Goal: Obtain resource: Download file/media

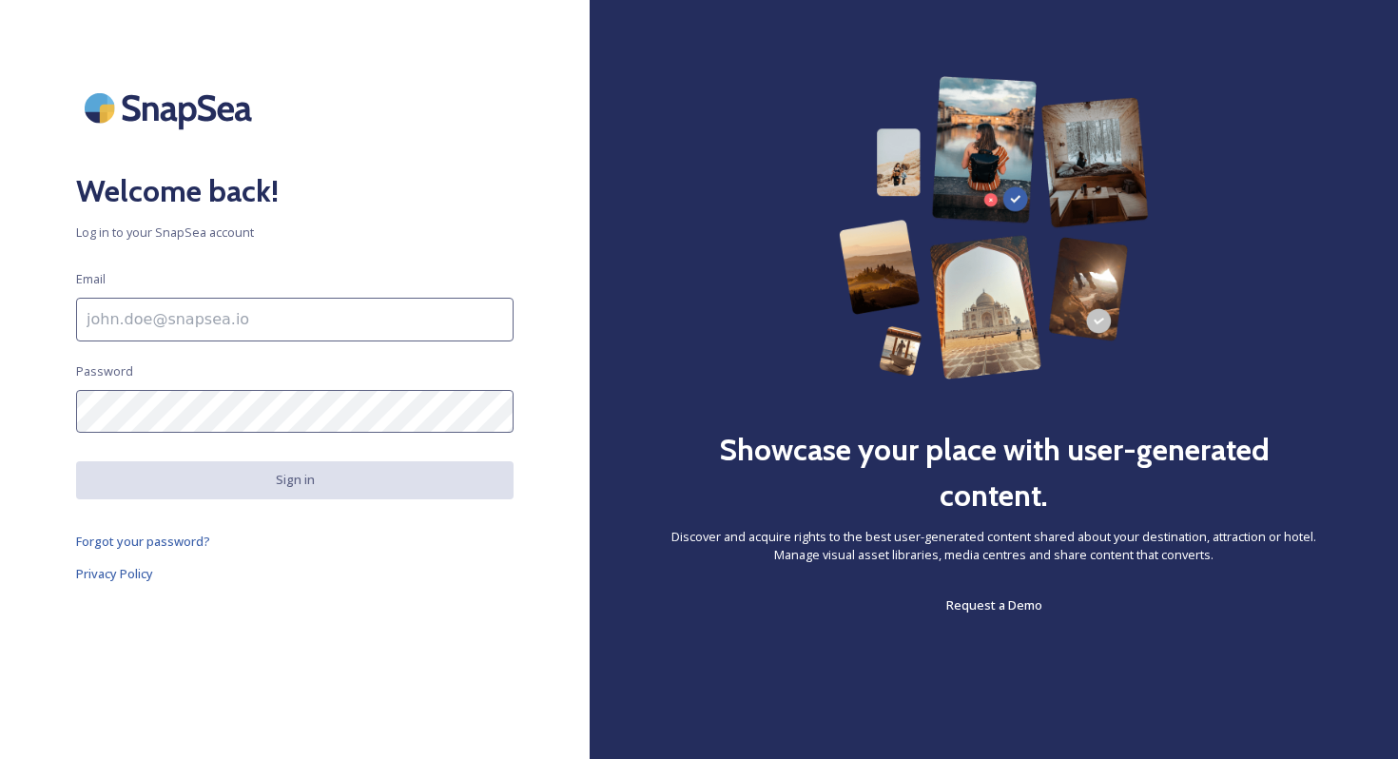
click at [429, 319] on input at bounding box center [294, 320] width 437 height 44
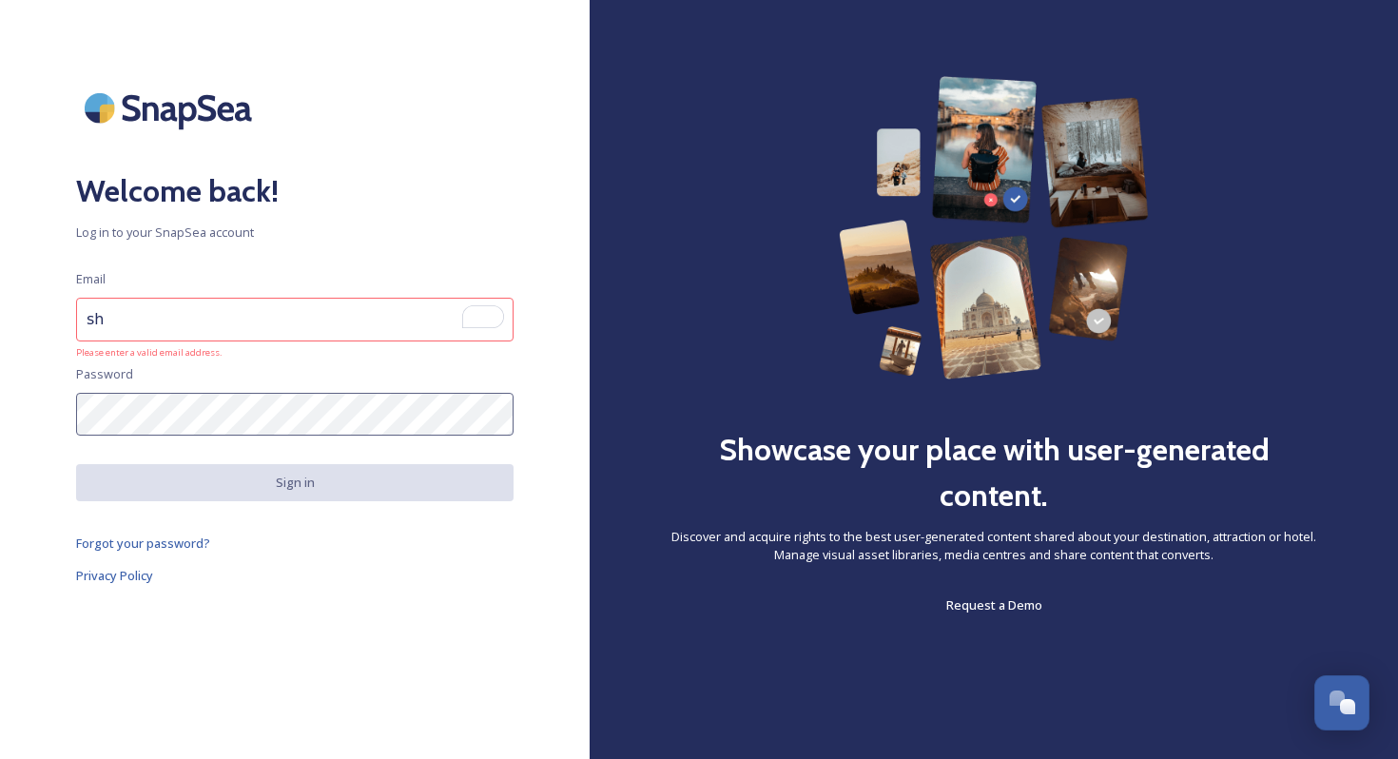
type input "[EMAIL_ADDRESS][DOMAIN_NAME]"
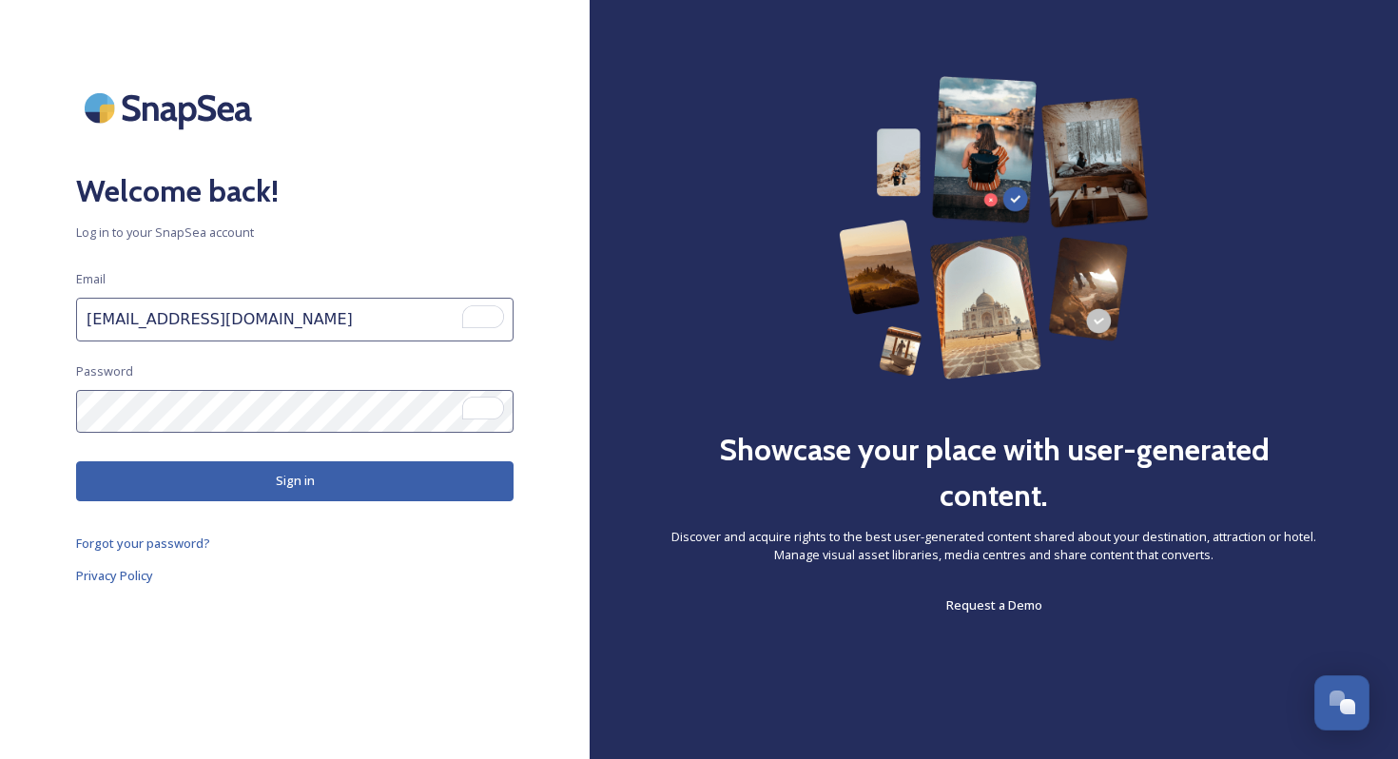
click at [319, 493] on button "Sign in" at bounding box center [294, 480] width 437 height 39
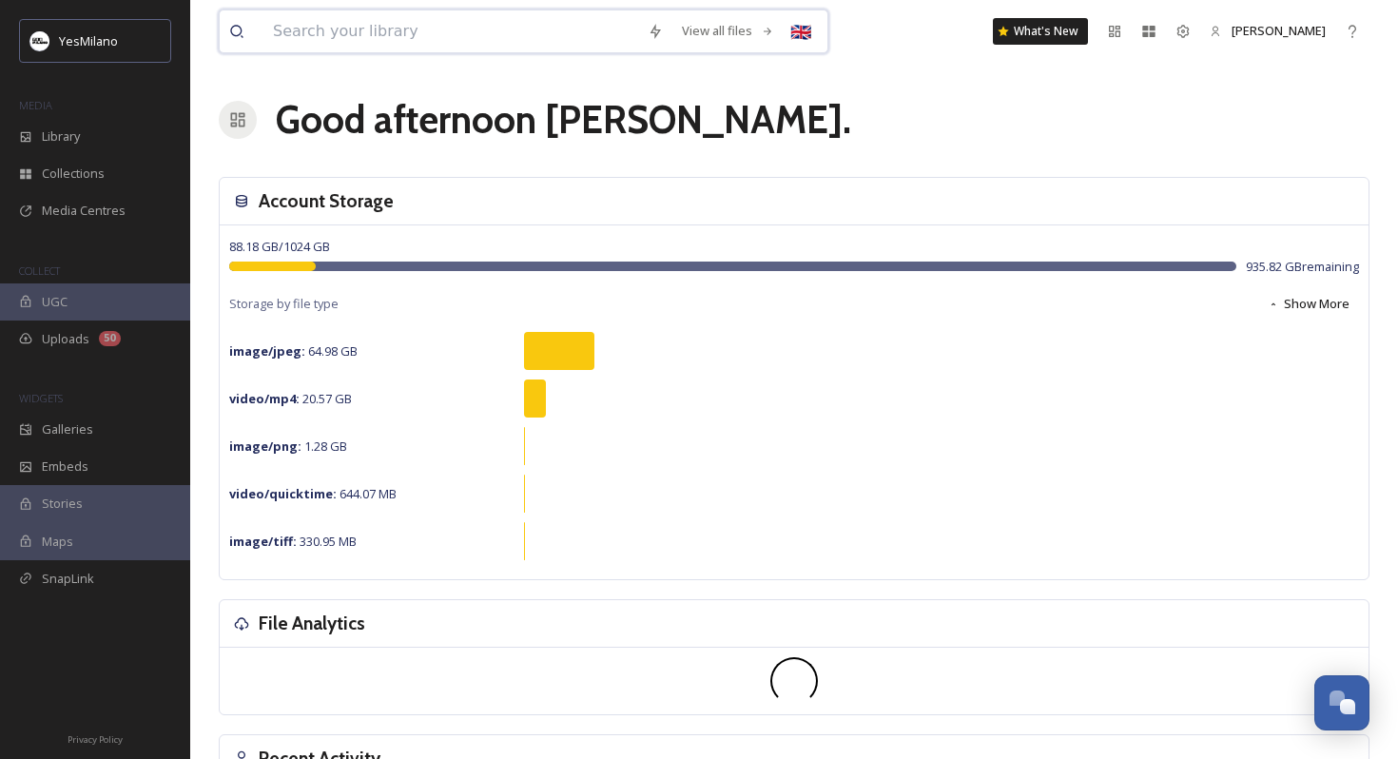
click at [341, 41] on input at bounding box center [450, 31] width 375 height 42
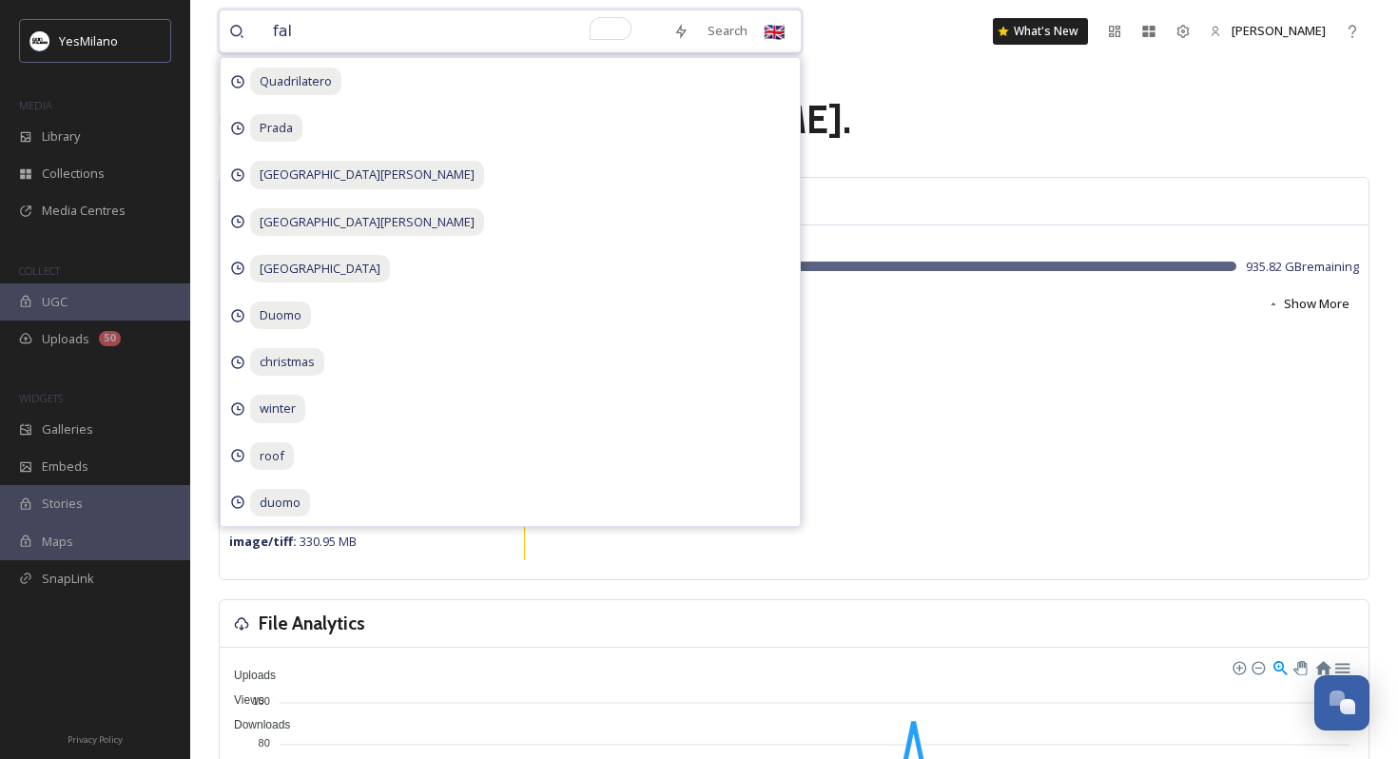
type input "fall"
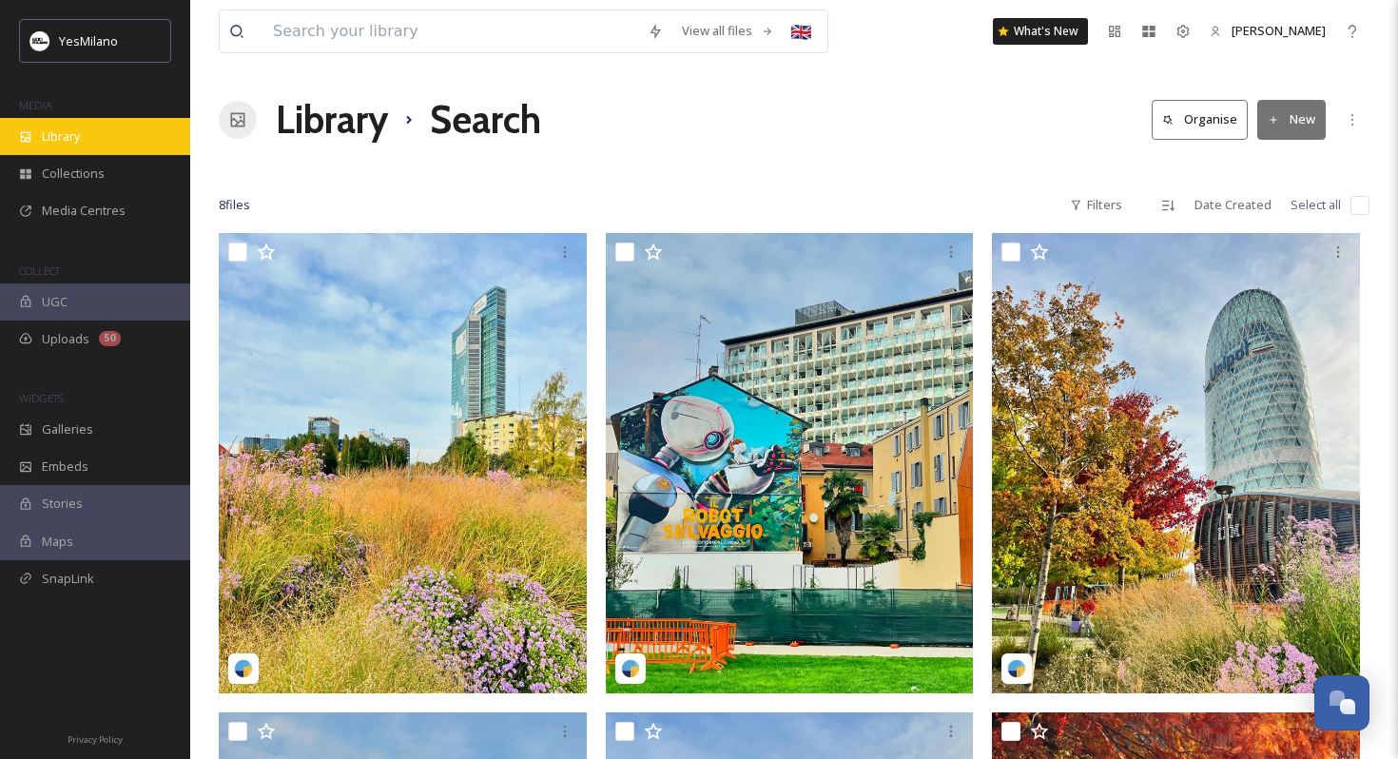
click at [118, 146] on div "Library" at bounding box center [95, 136] width 190 height 37
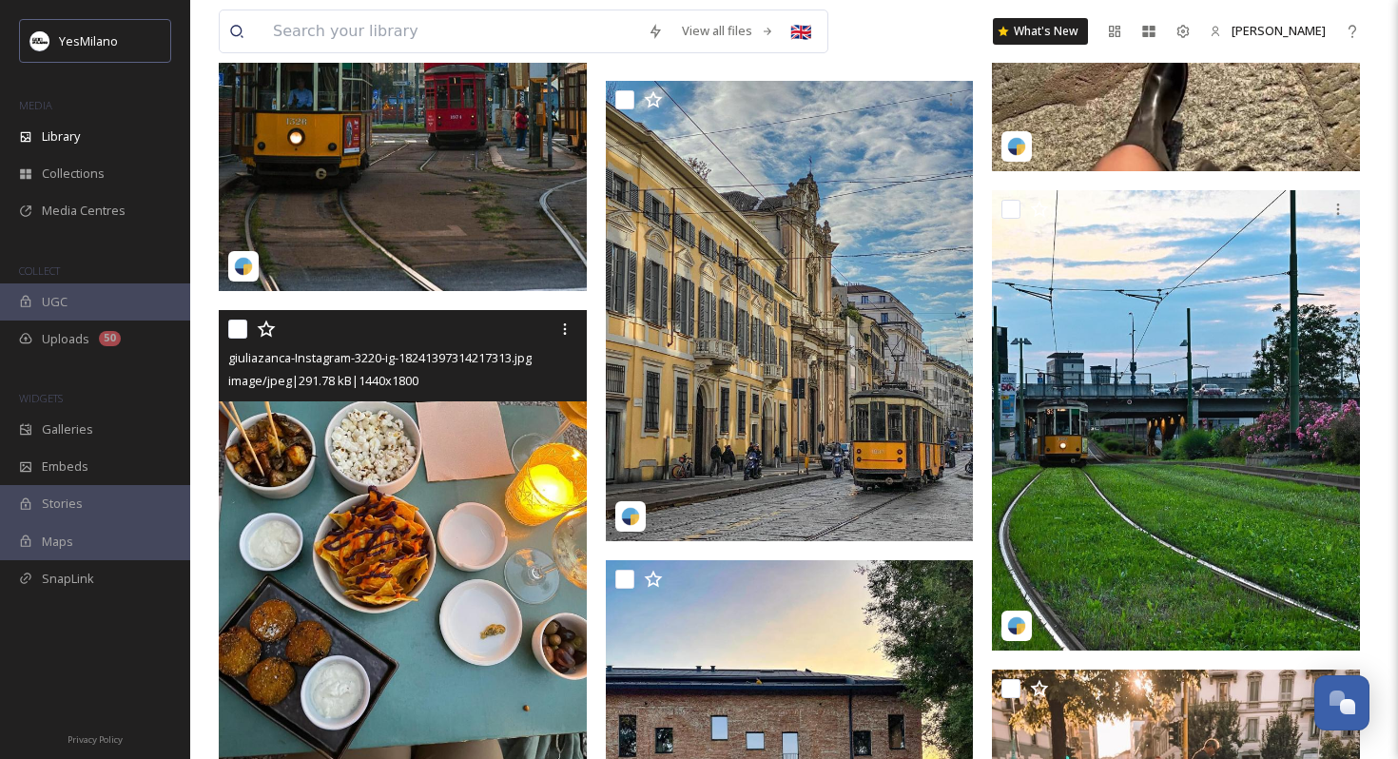
scroll to position [26206, 0]
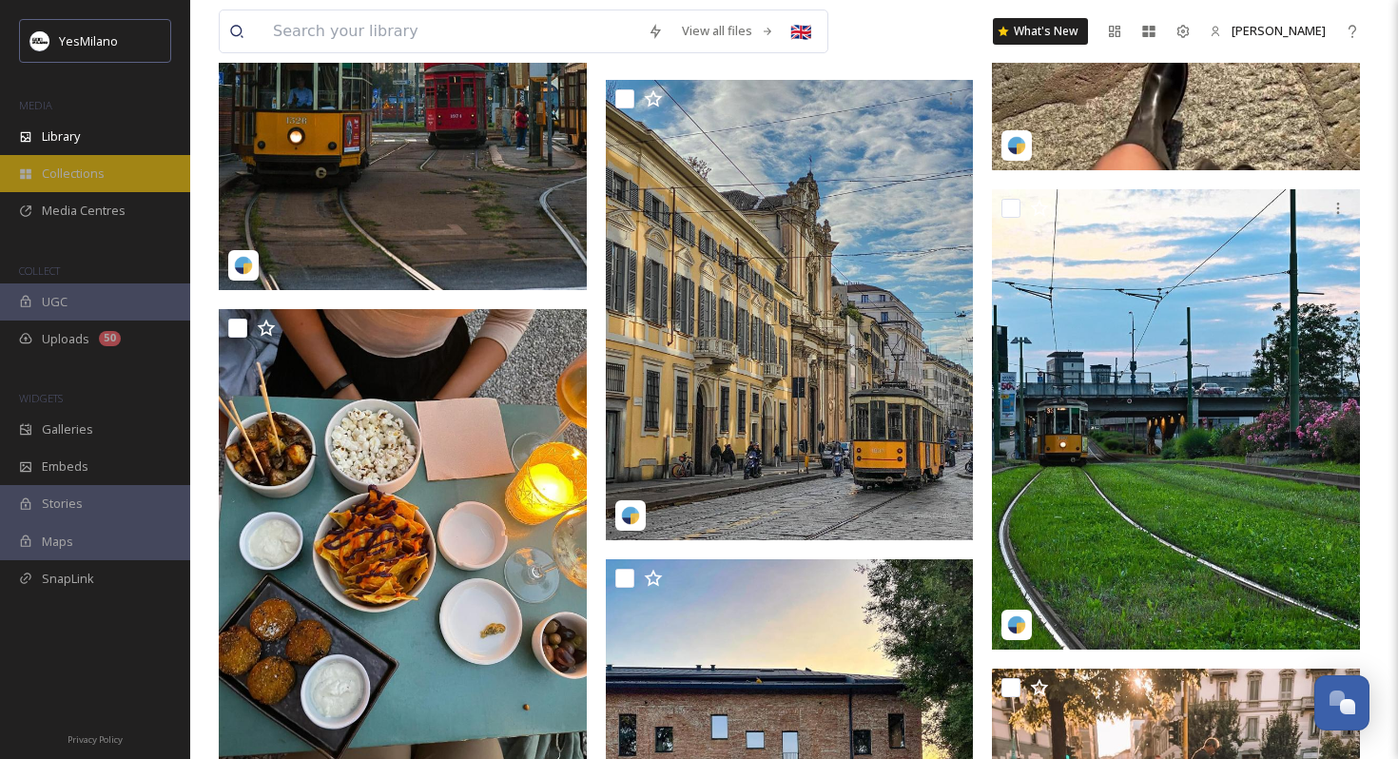
click at [146, 188] on div "Collections" at bounding box center [95, 173] width 190 height 37
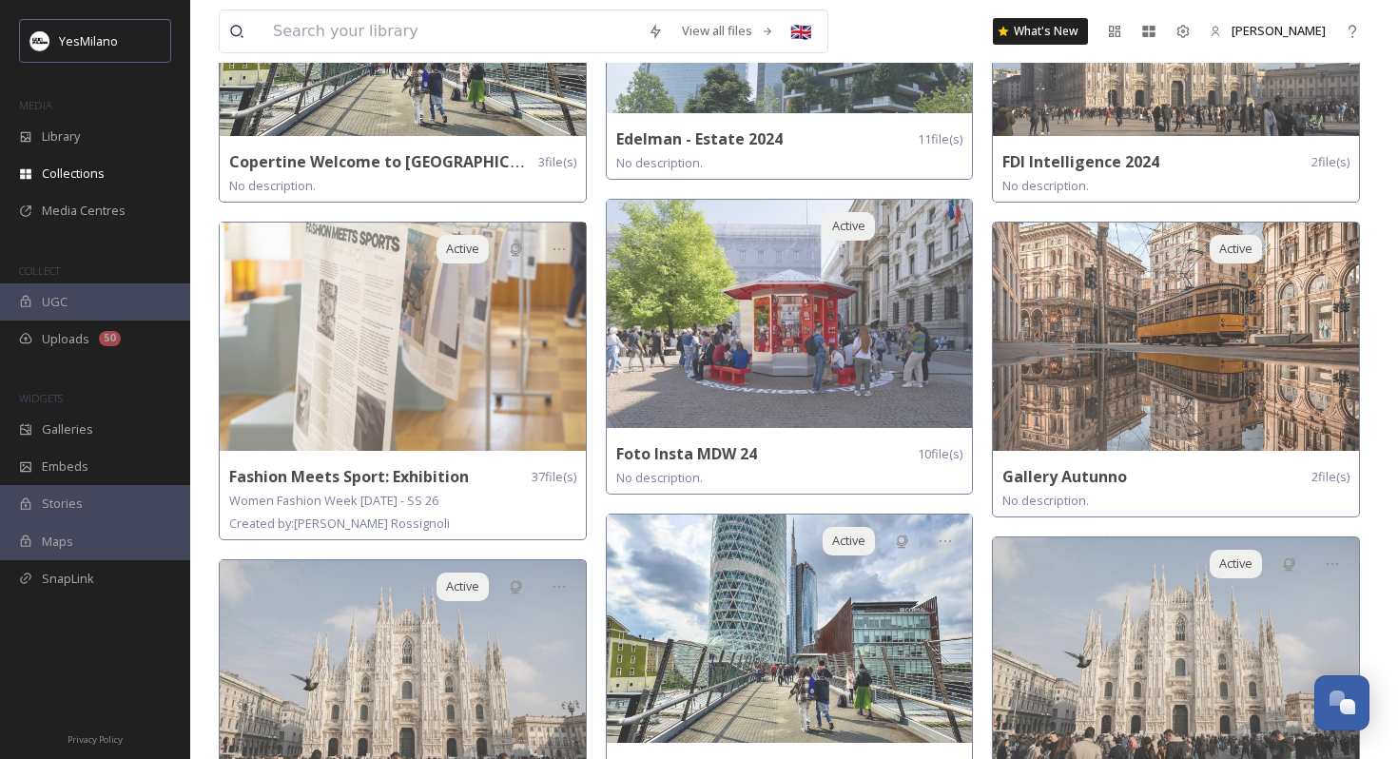
scroll to position [641, 0]
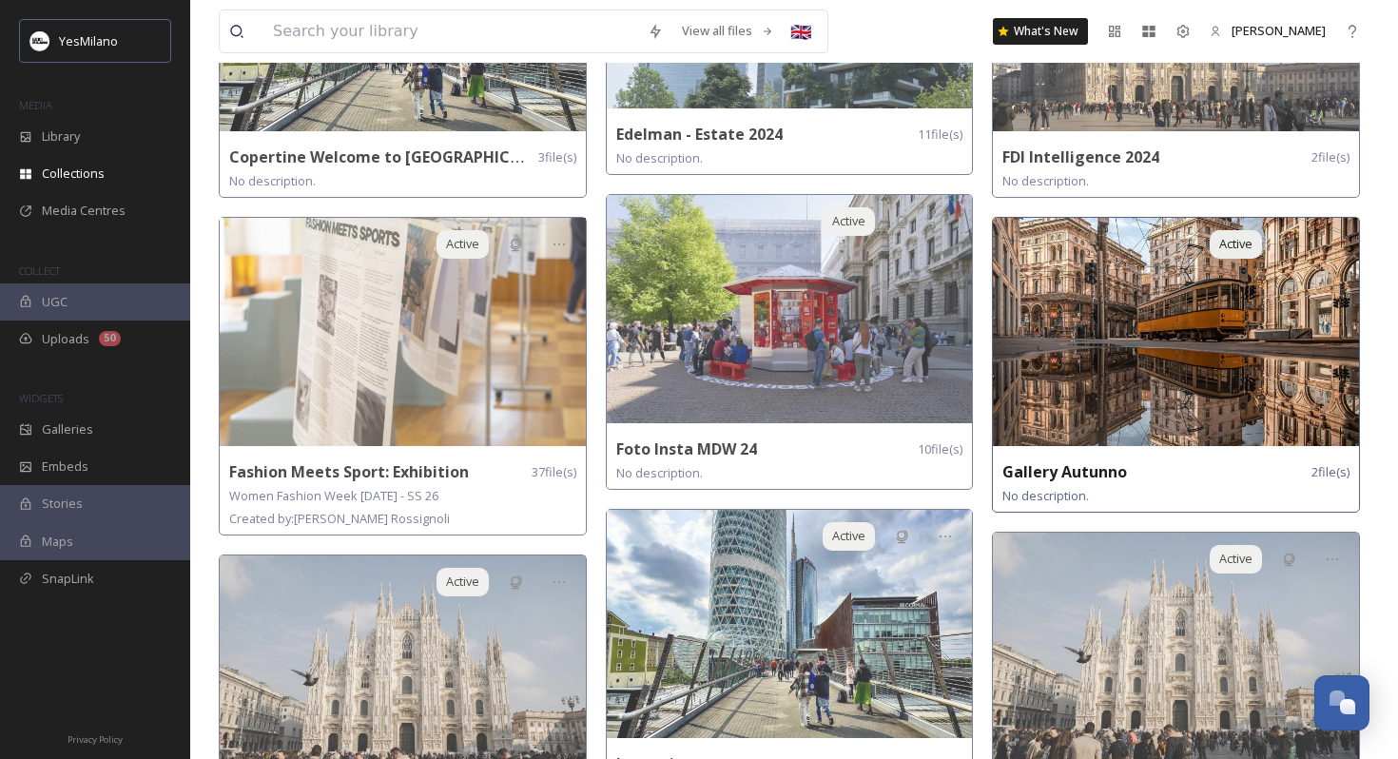
click at [1131, 352] on img at bounding box center [1176, 332] width 366 height 228
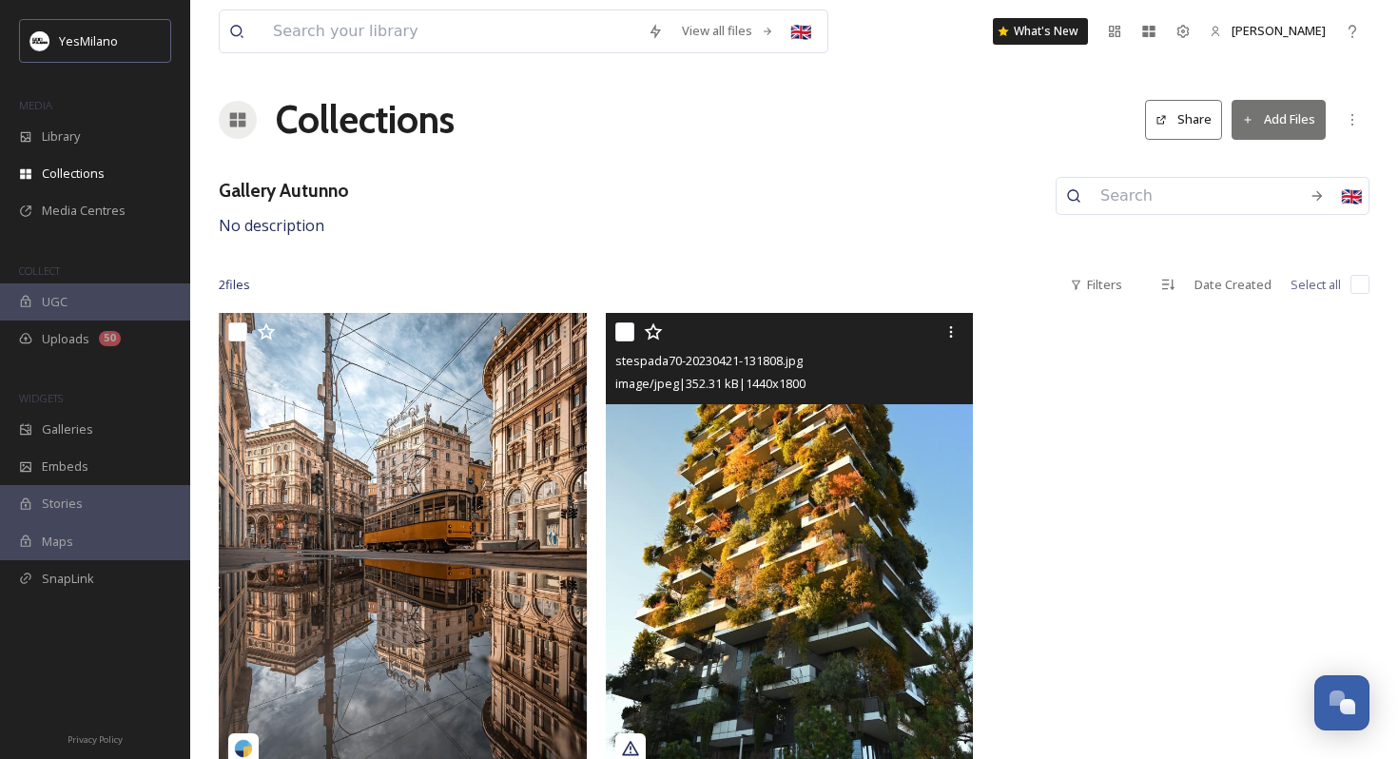
scroll to position [23, 0]
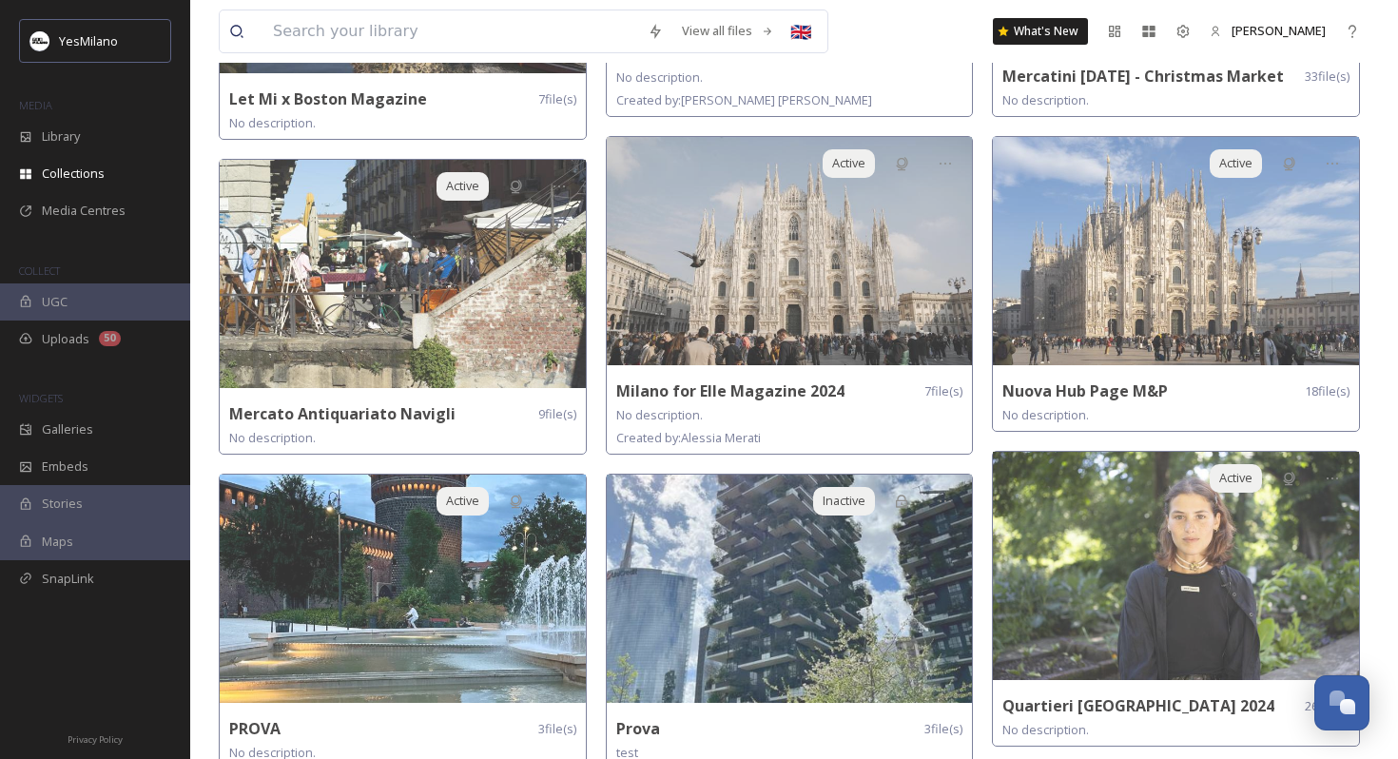
scroll to position [1584, 0]
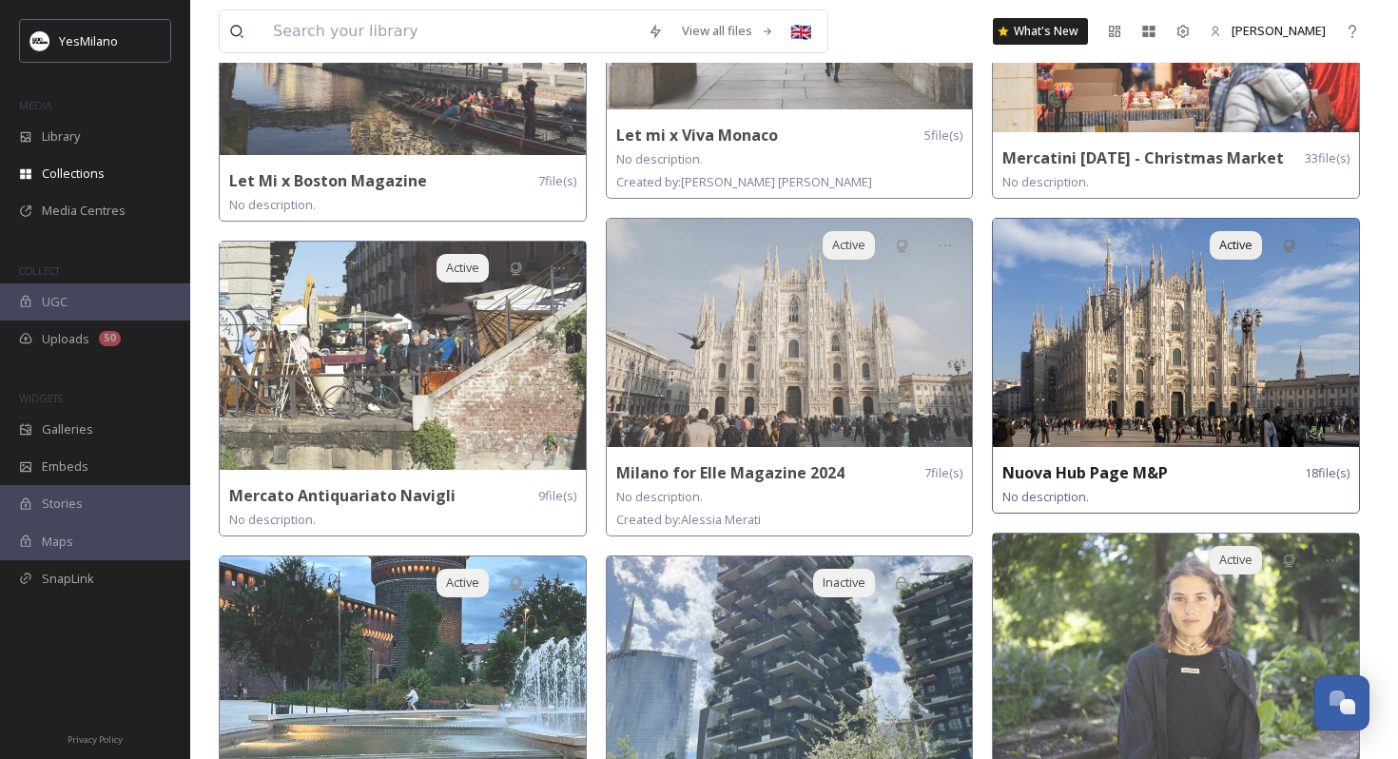
click at [1153, 325] on img at bounding box center [1176, 333] width 366 height 228
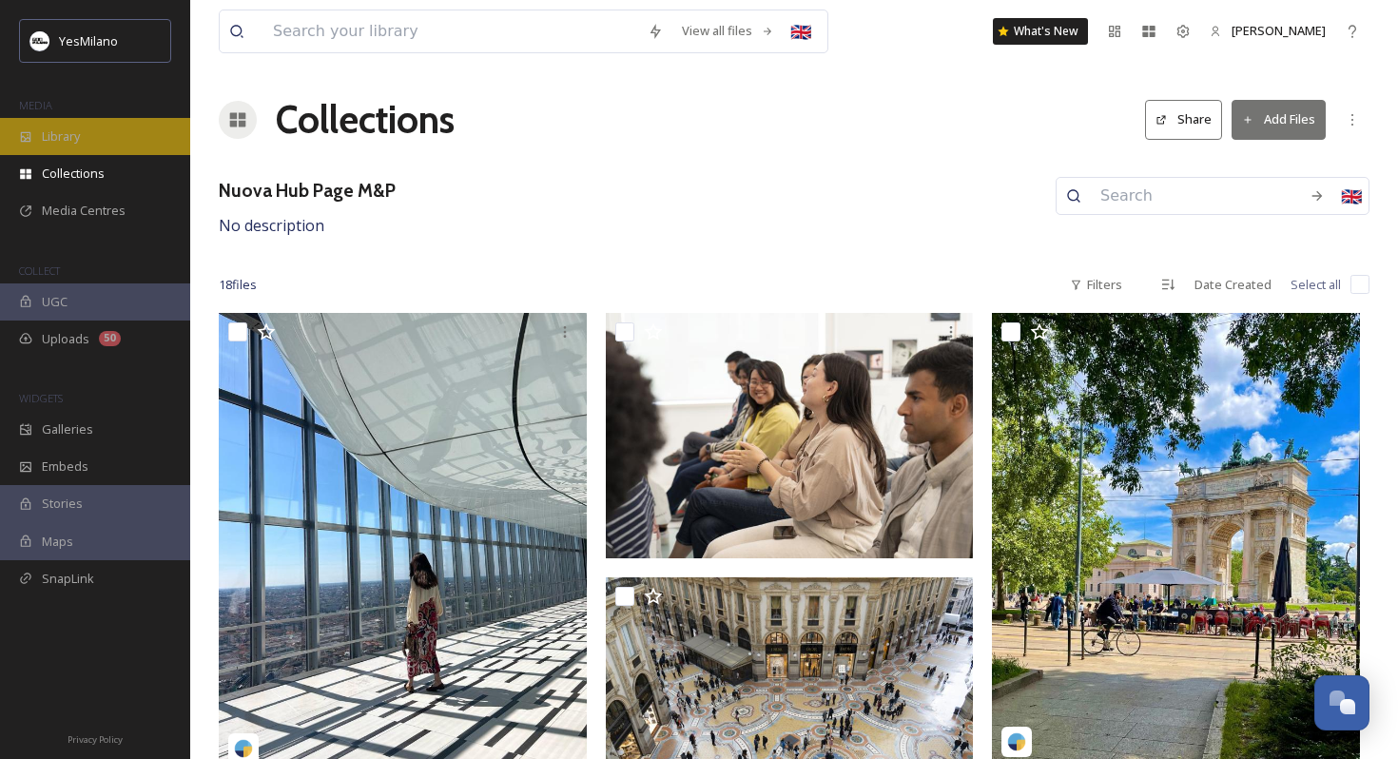
click at [140, 128] on div "Library" at bounding box center [95, 136] width 190 height 37
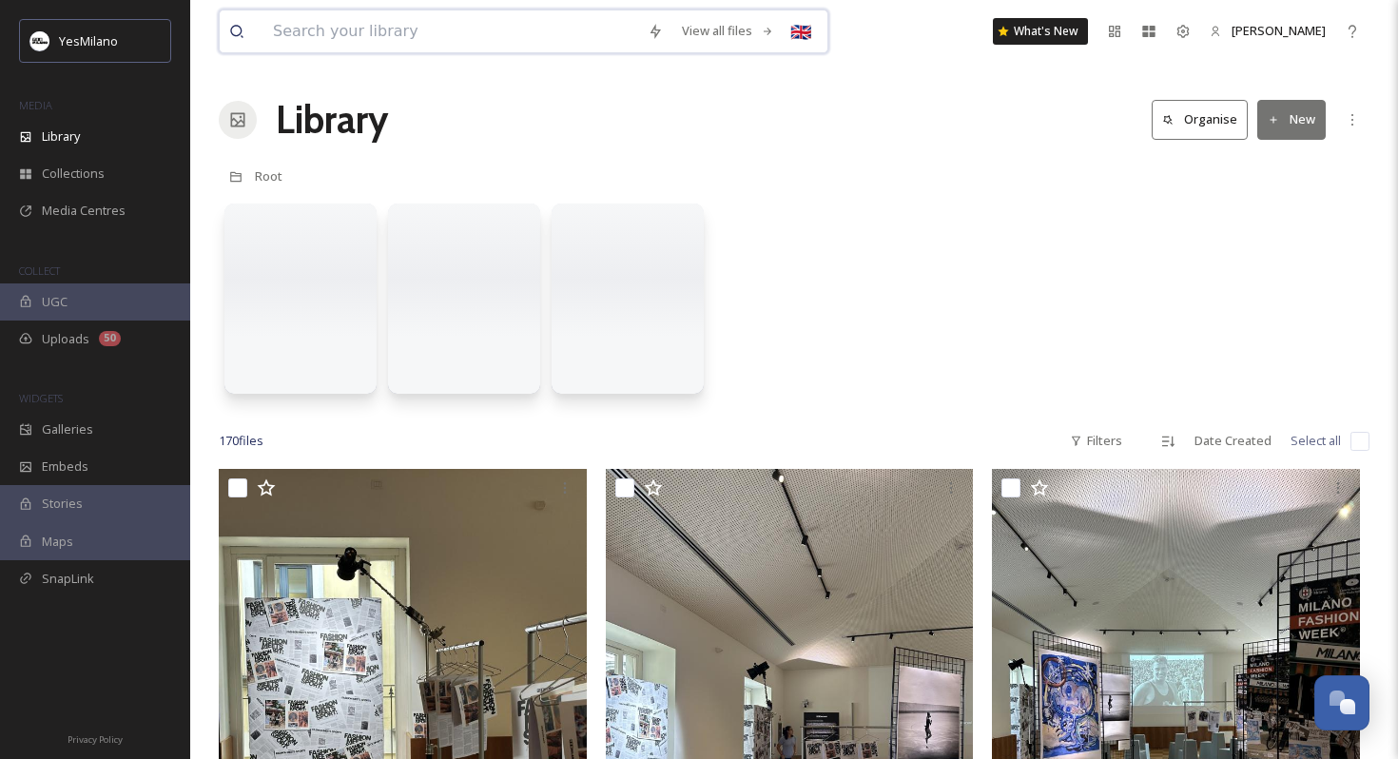
click at [319, 37] on input at bounding box center [450, 31] width 375 height 42
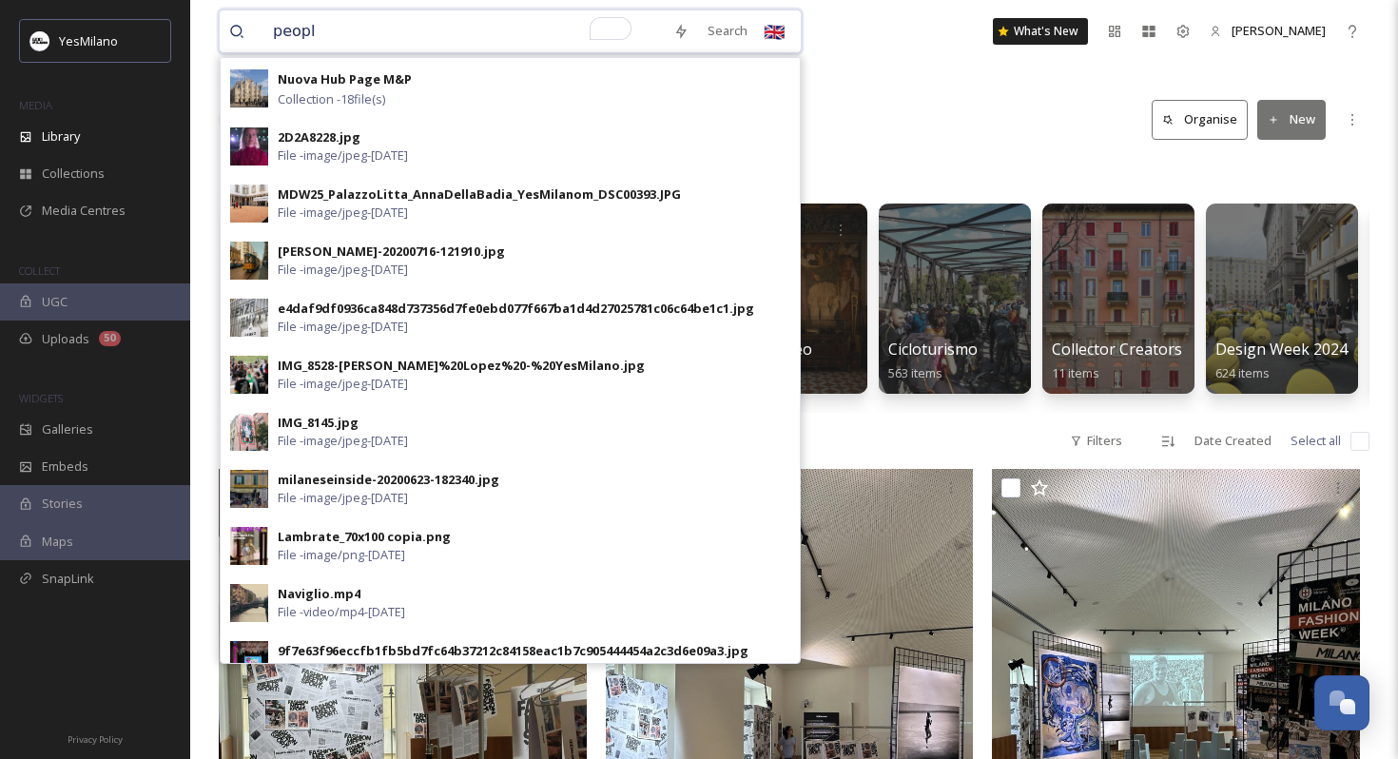
type input "people"
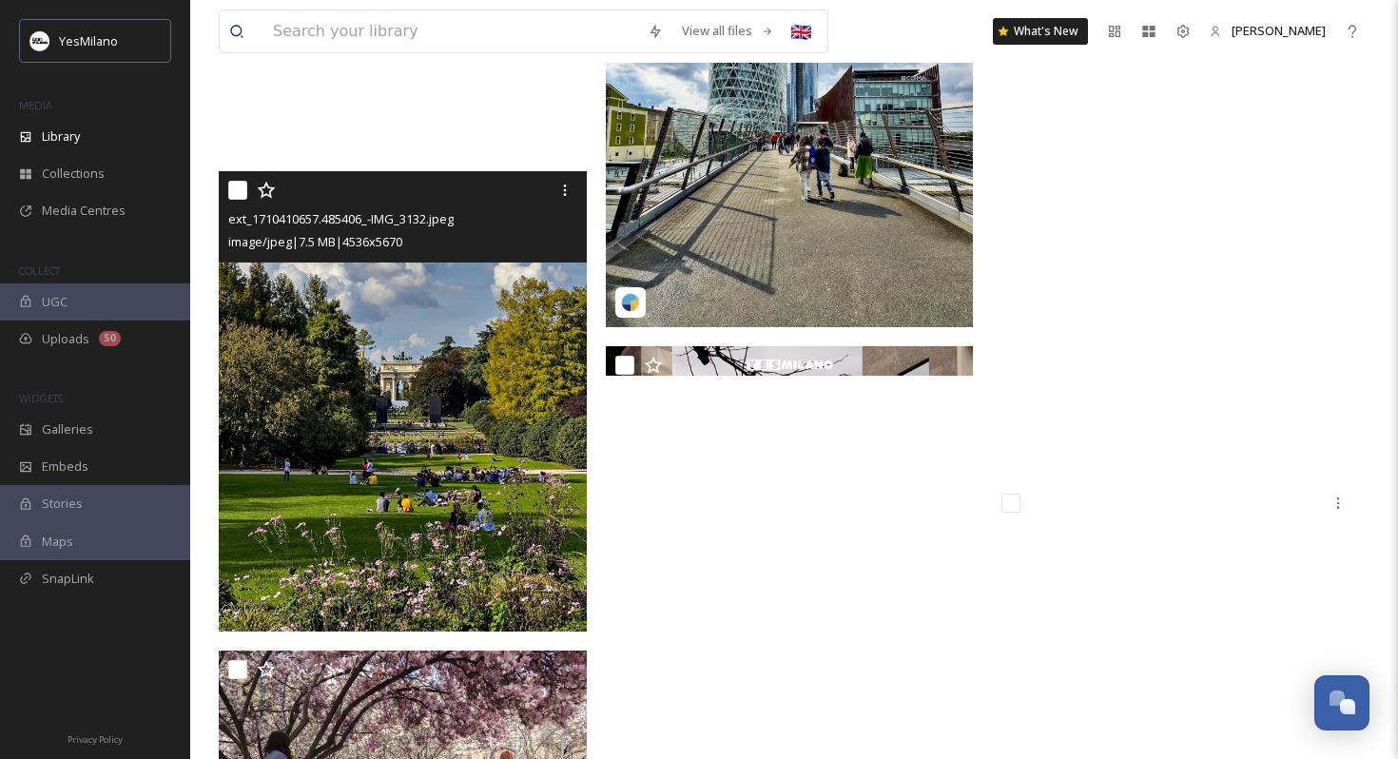
scroll to position [15003, 0]
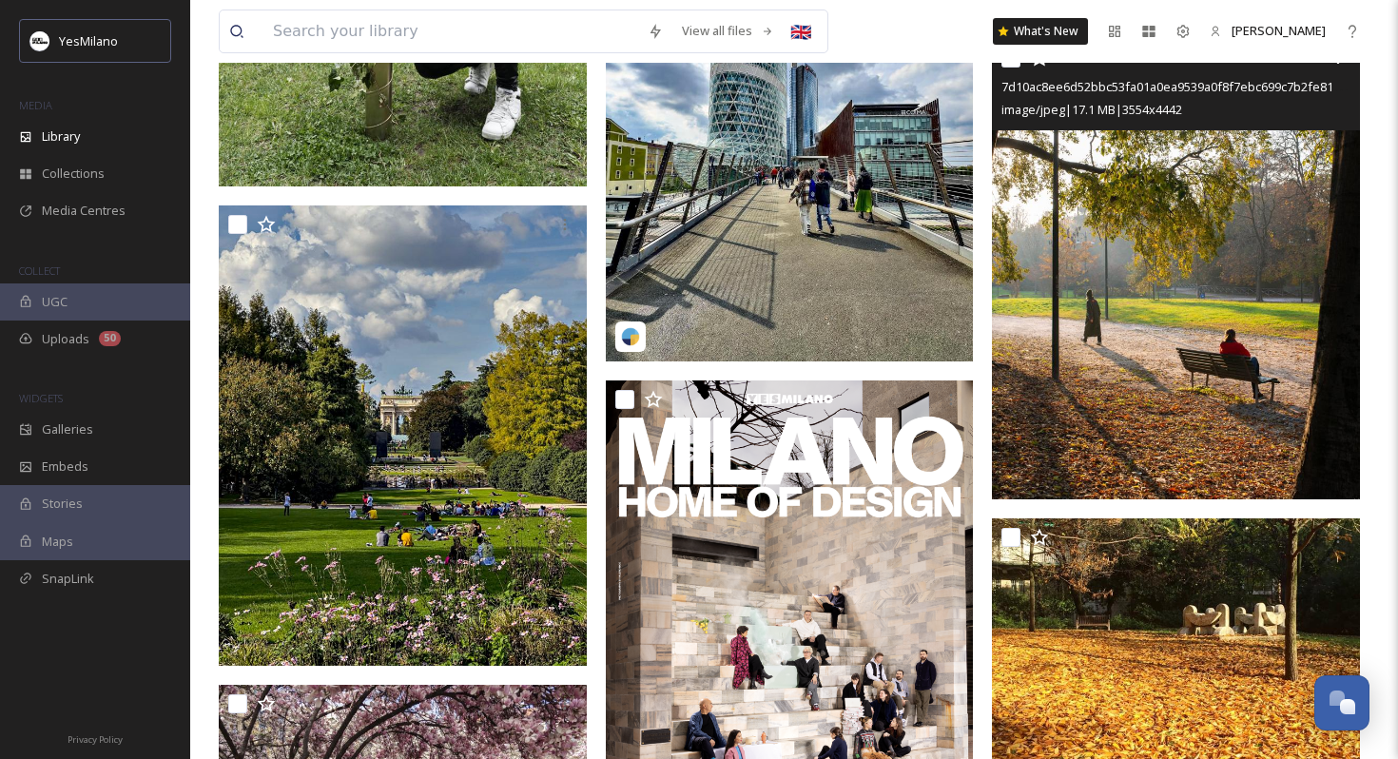
click at [1136, 295] on img at bounding box center [1176, 269] width 368 height 460
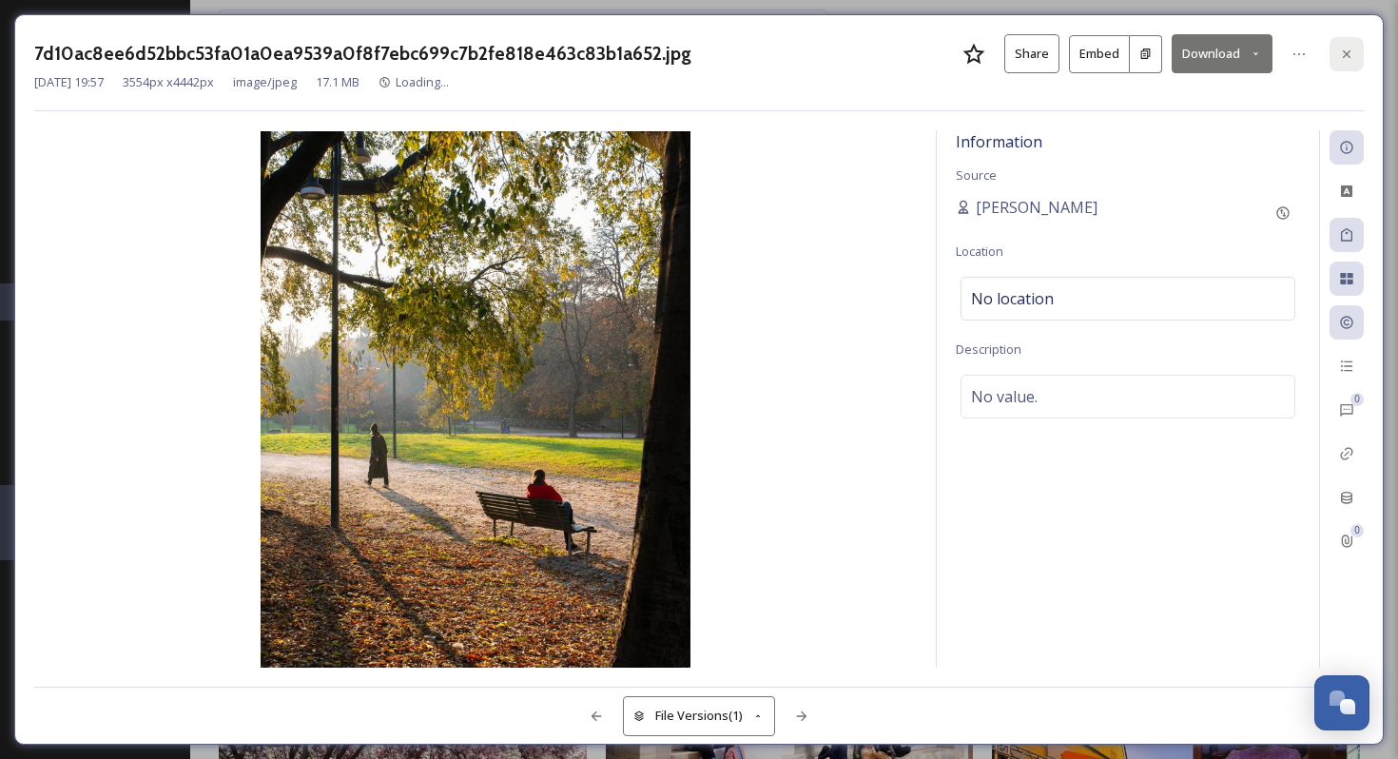
click at [1343, 51] on icon at bounding box center [1346, 54] width 15 height 15
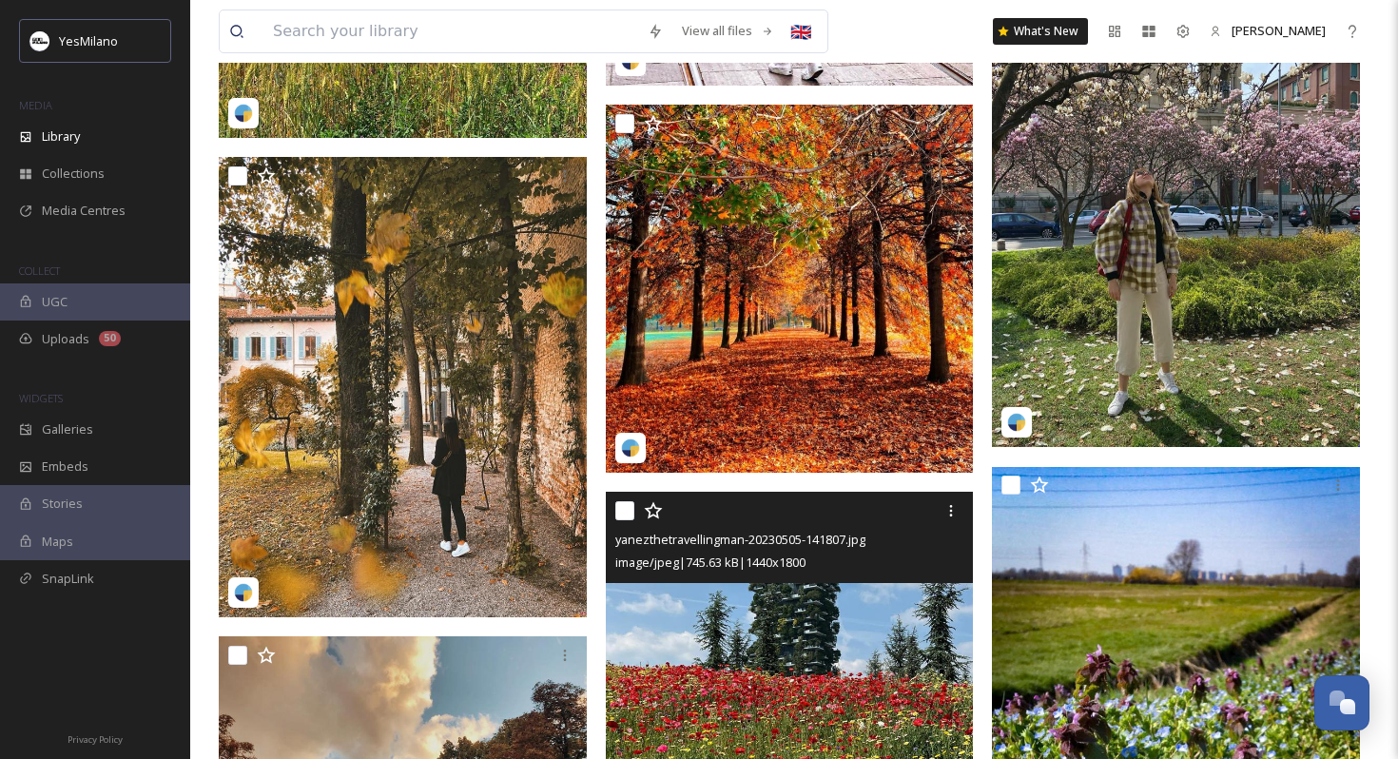
scroll to position [19420, 0]
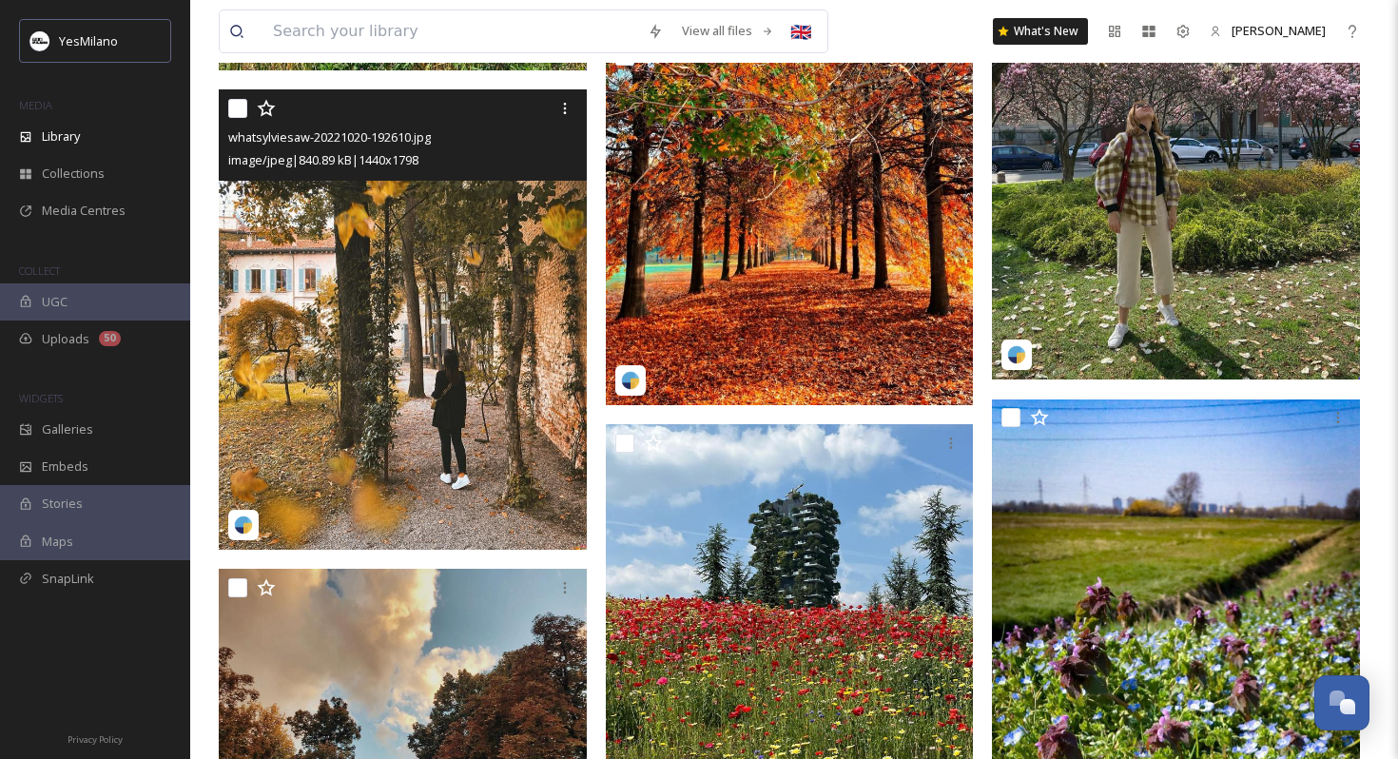
click at [465, 370] on img at bounding box center [403, 318] width 368 height 459
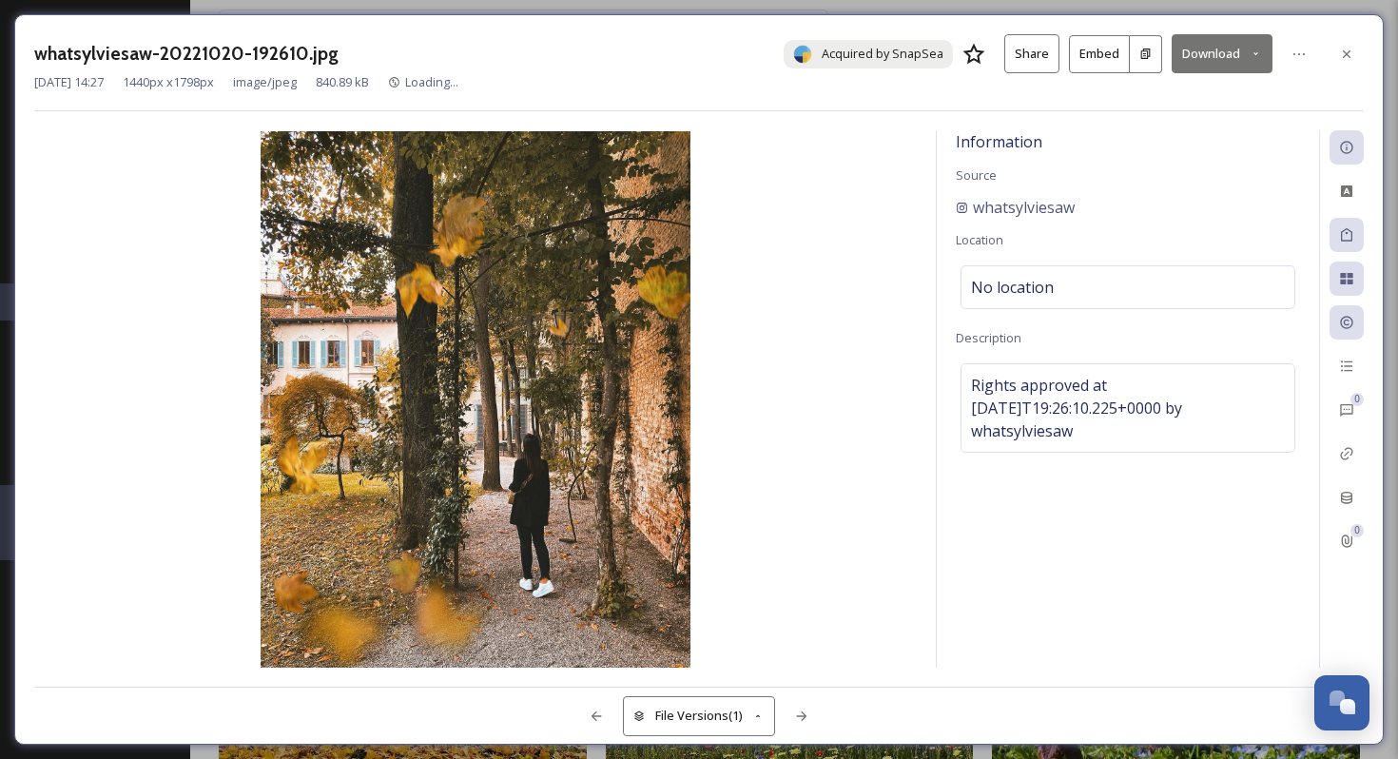
click at [1236, 55] on button "Download" at bounding box center [1221, 53] width 101 height 39
click at [1175, 132] on span "Download Medium (865 x 1080)" at bounding box center [1170, 135] width 176 height 18
click at [1348, 53] on icon at bounding box center [1346, 54] width 15 height 15
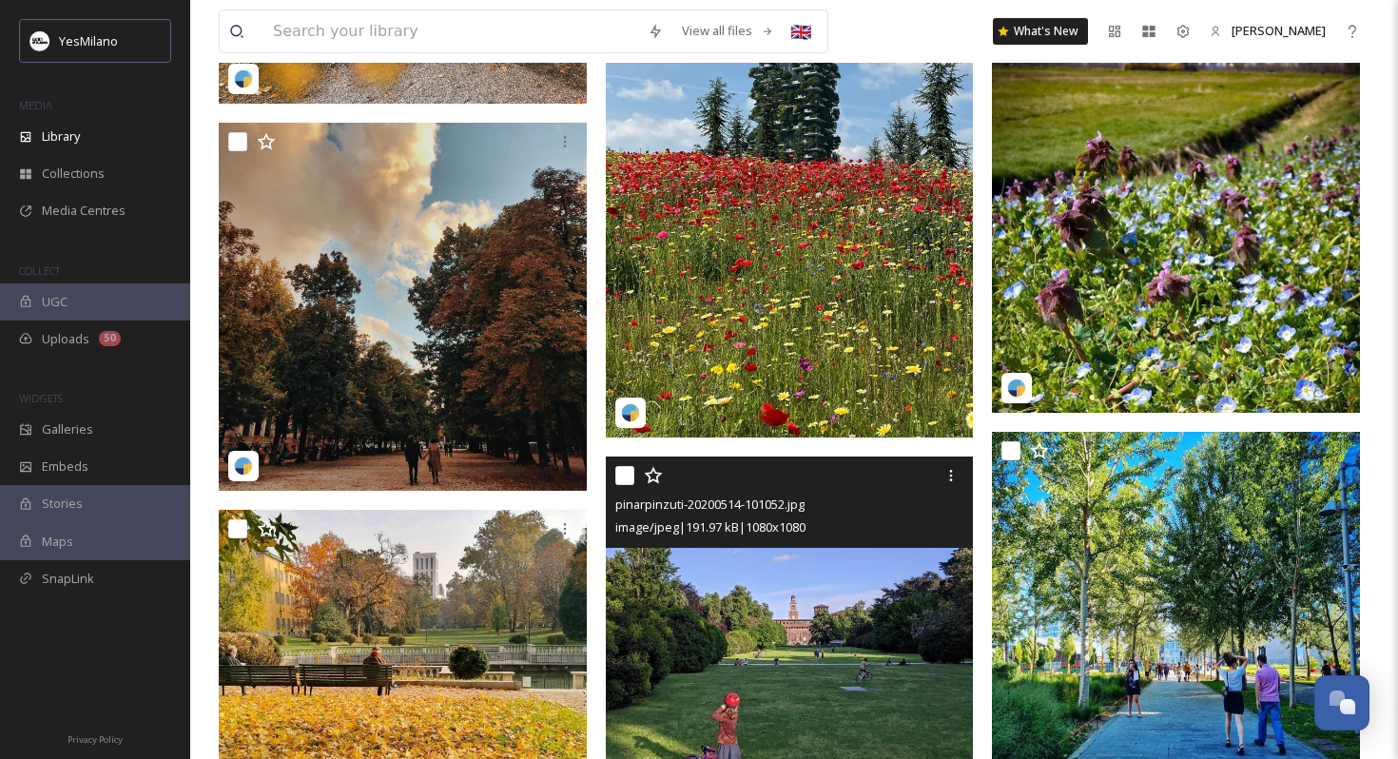
scroll to position [20053, 0]
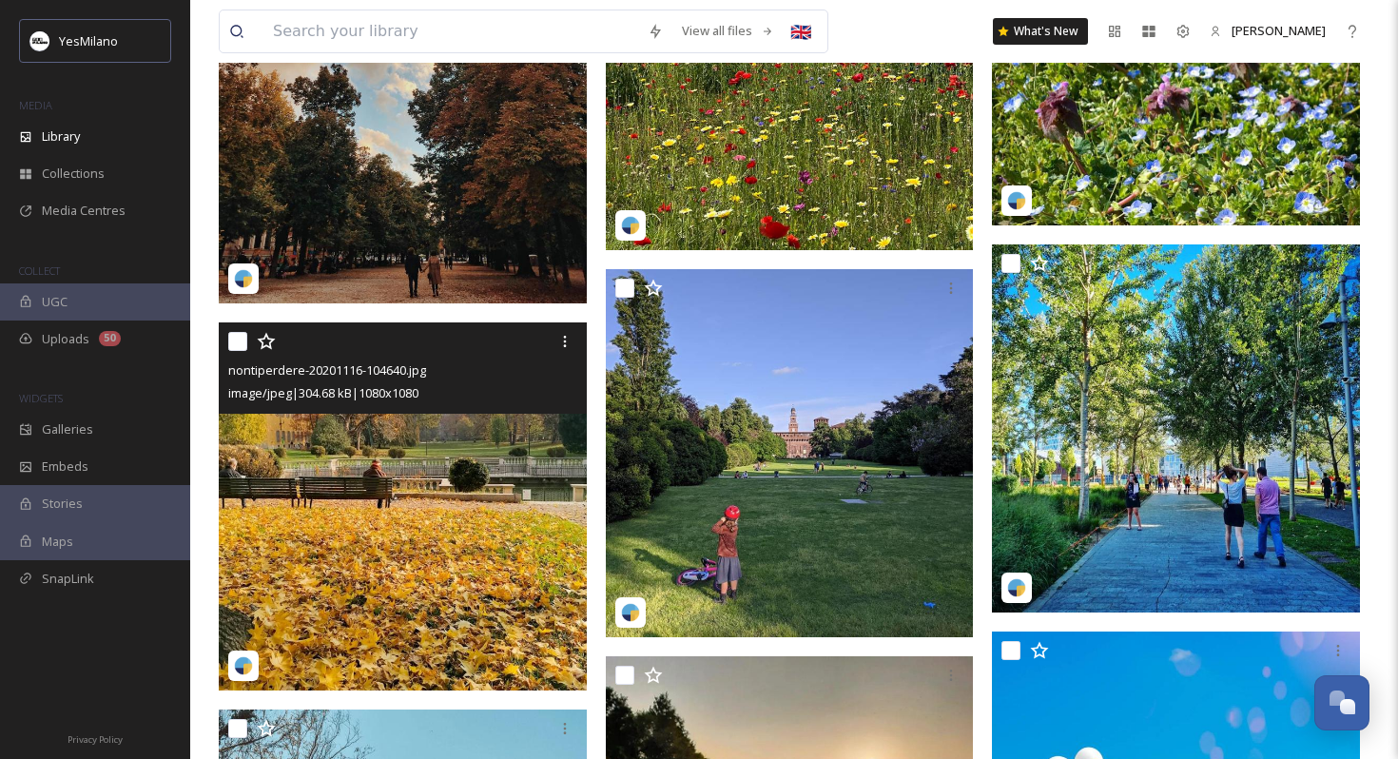
click at [504, 612] on img at bounding box center [403, 506] width 368 height 368
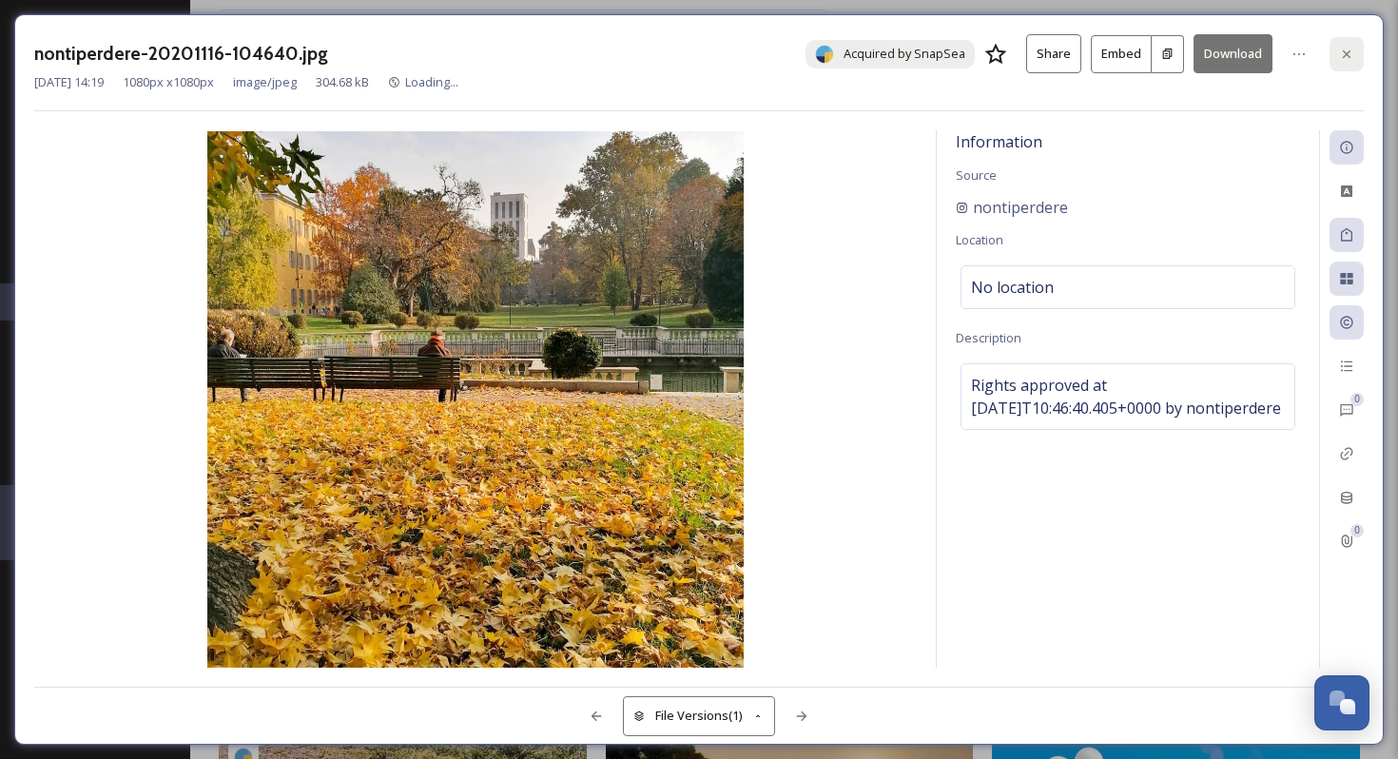
click at [1354, 62] on div at bounding box center [1346, 54] width 34 height 34
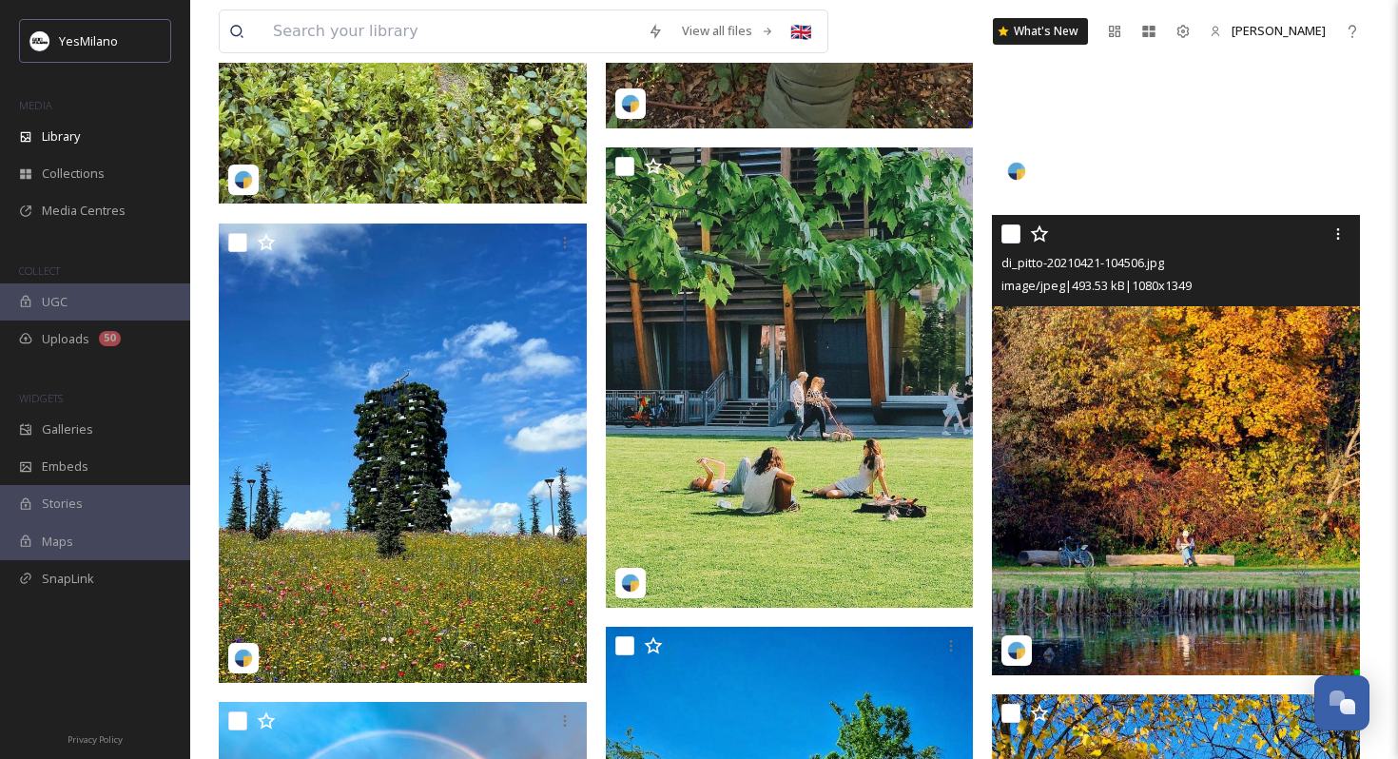
scroll to position [21939, 0]
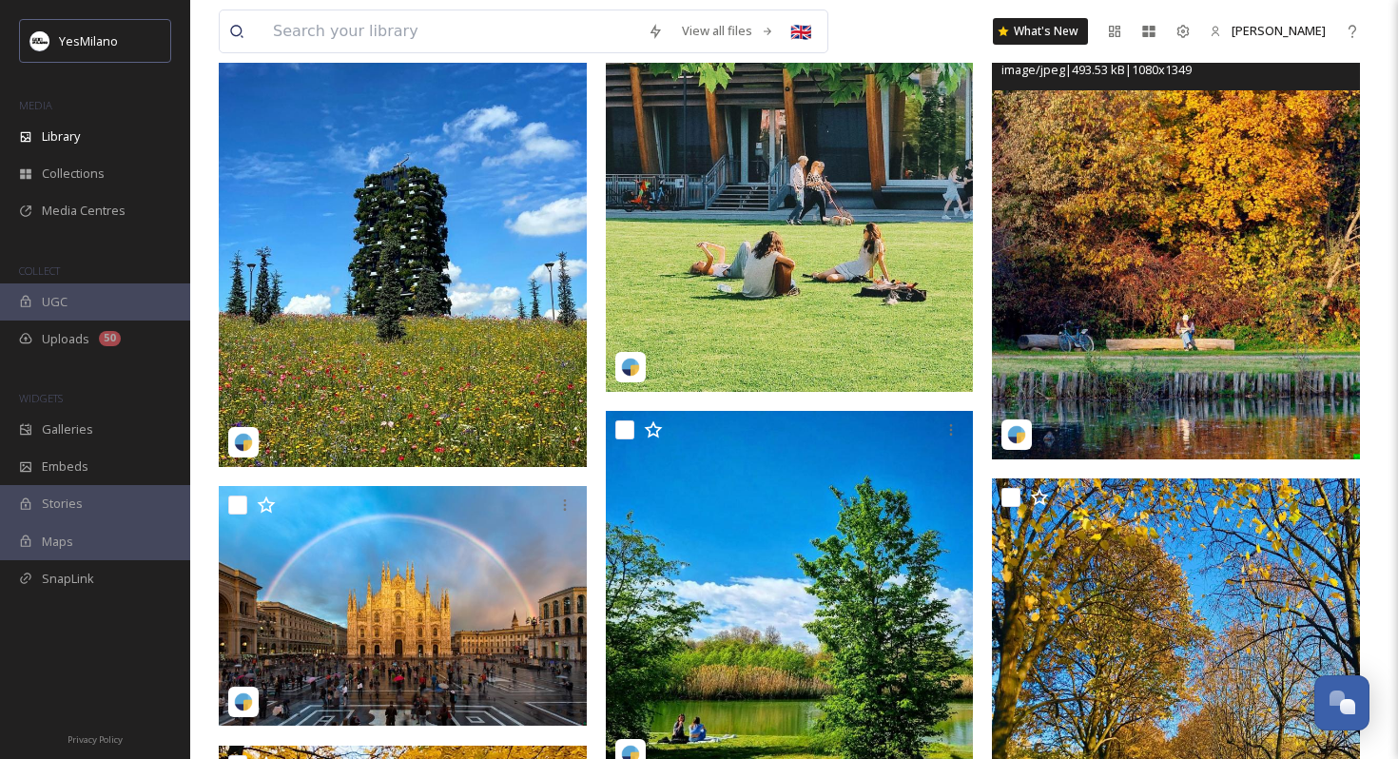
click at [1133, 437] on img at bounding box center [1176, 228] width 368 height 459
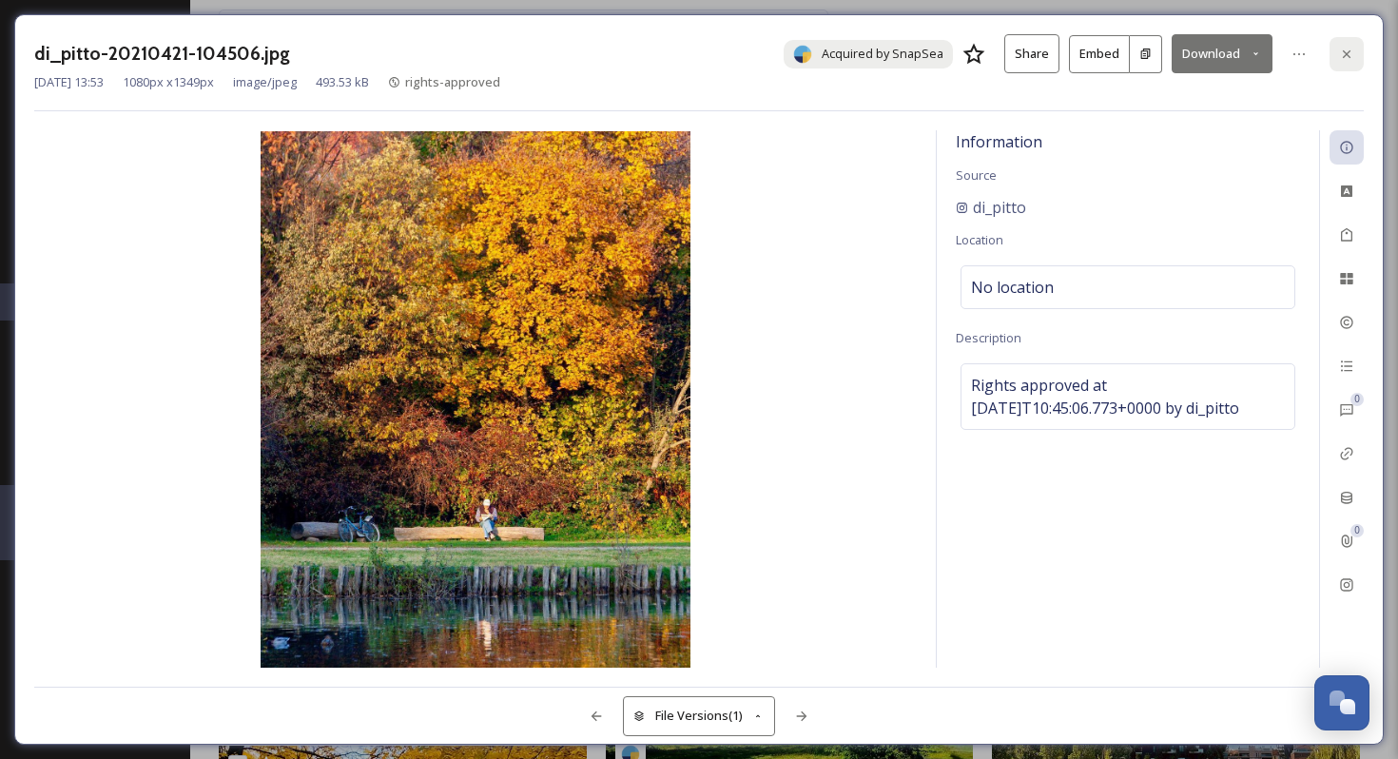
click at [1342, 62] on div at bounding box center [1346, 54] width 34 height 34
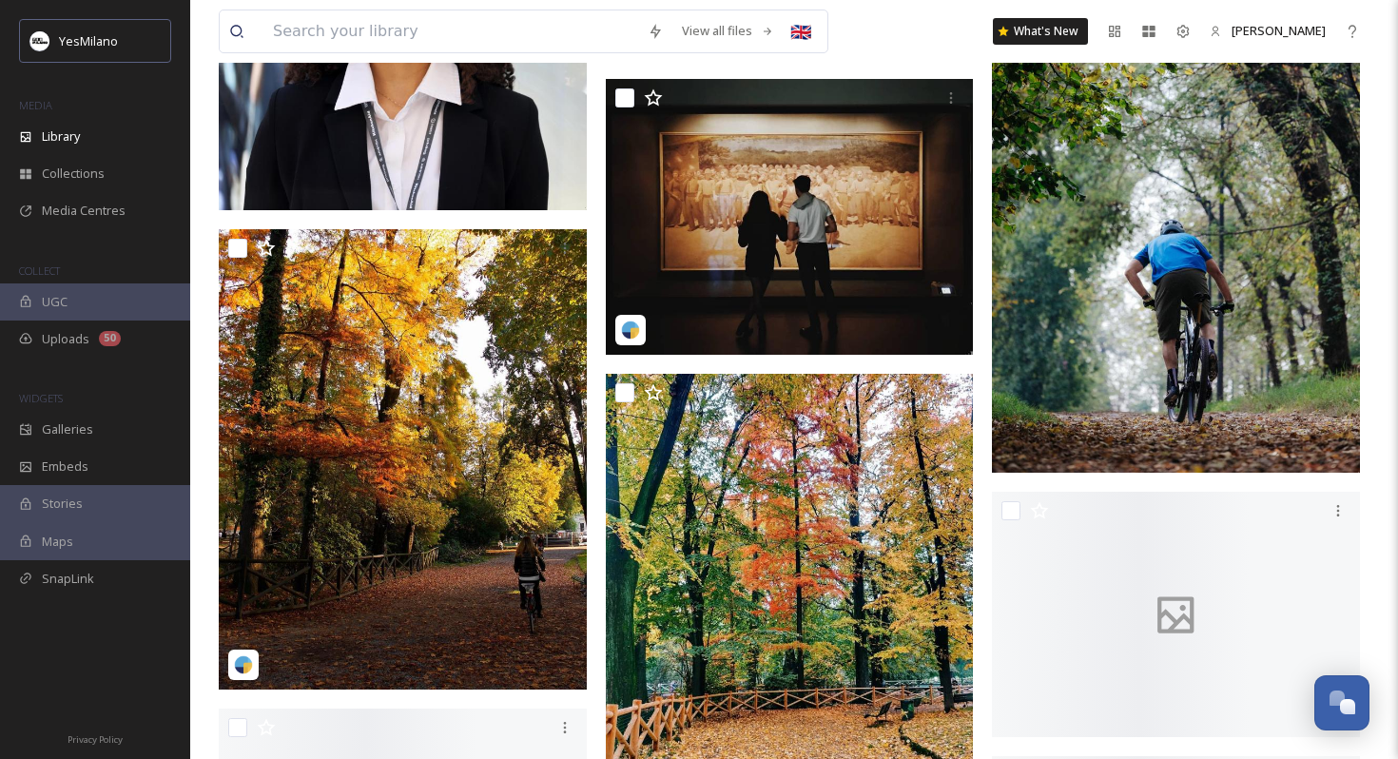
scroll to position [25657, 0]
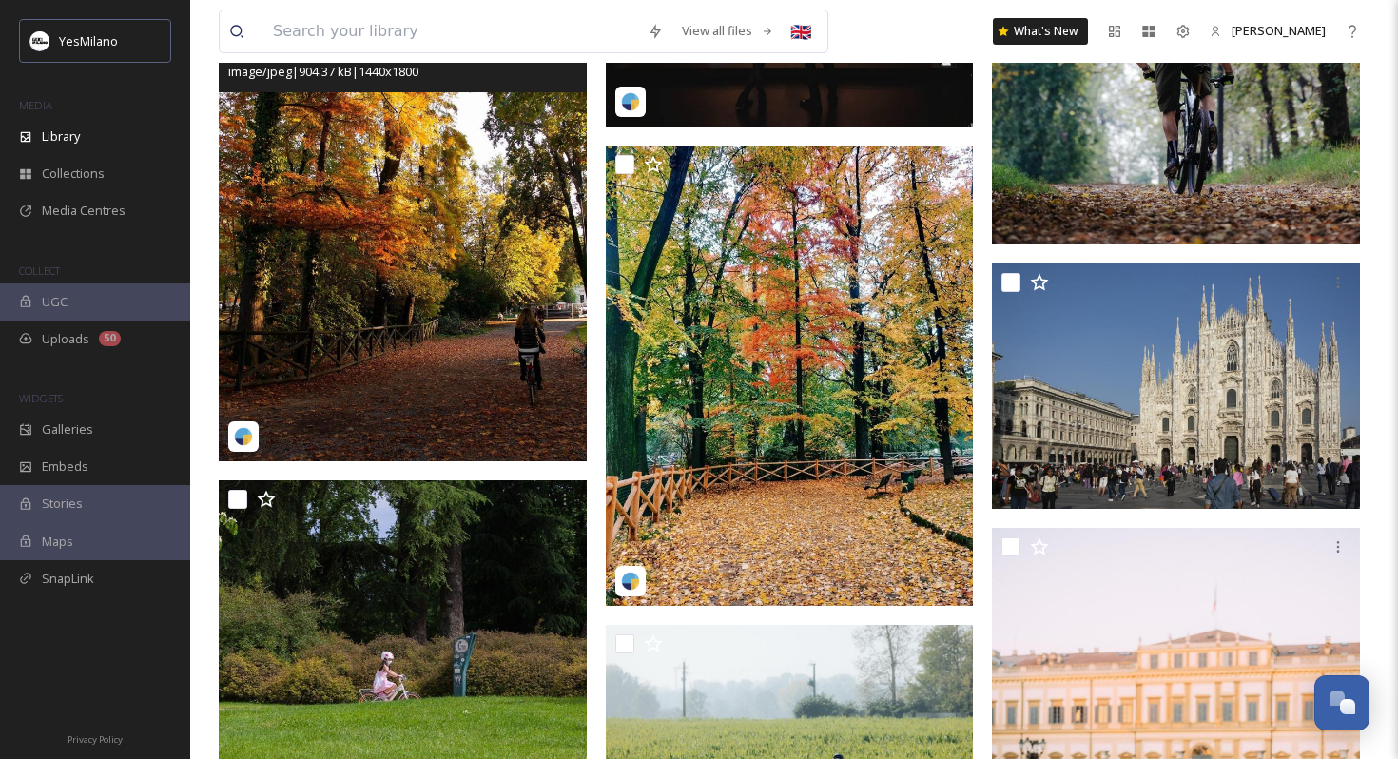
click at [513, 257] on img at bounding box center [403, 231] width 368 height 460
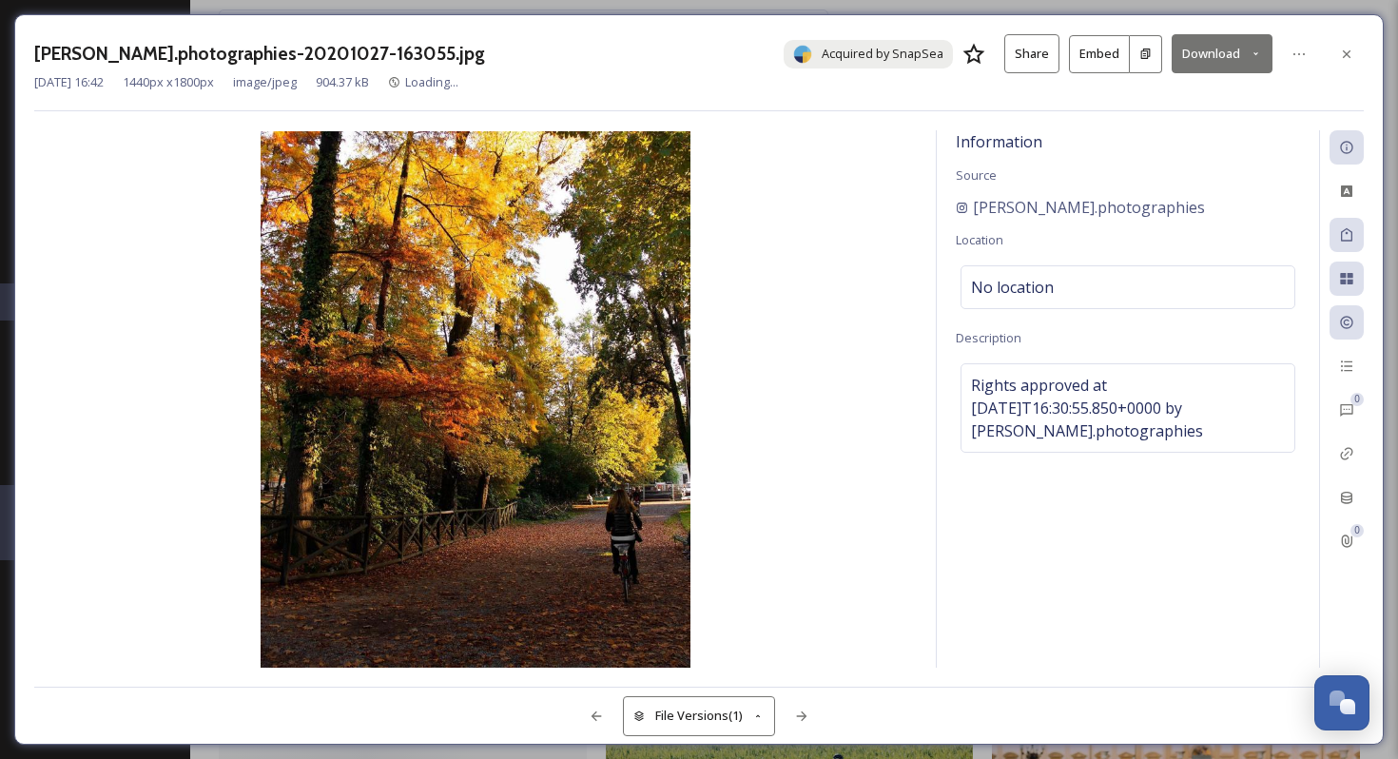
scroll to position [25178, 0]
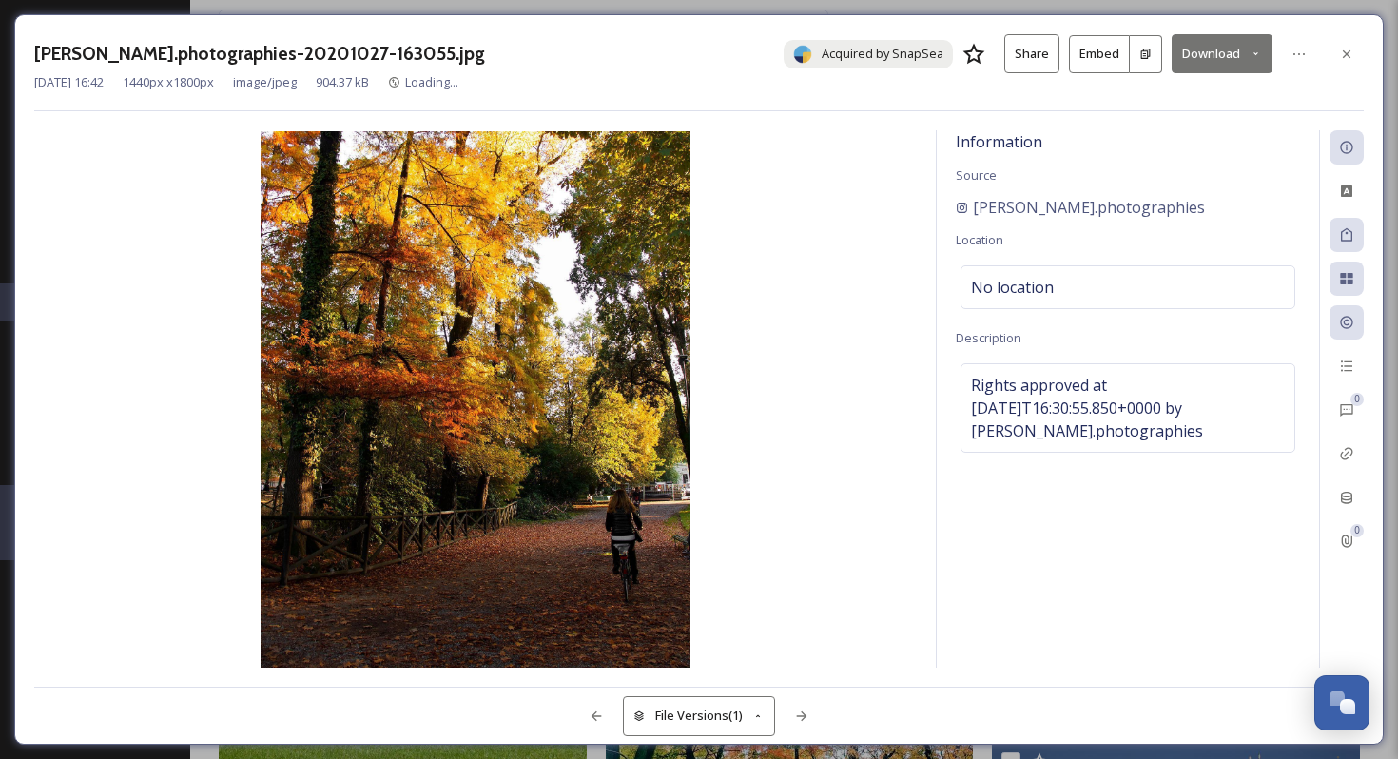
click at [1217, 45] on button "Download" at bounding box center [1221, 53] width 101 height 39
click at [1179, 137] on span "Download Medium (864 x 1080)" at bounding box center [1170, 135] width 176 height 18
click at [1341, 64] on div at bounding box center [1346, 54] width 34 height 34
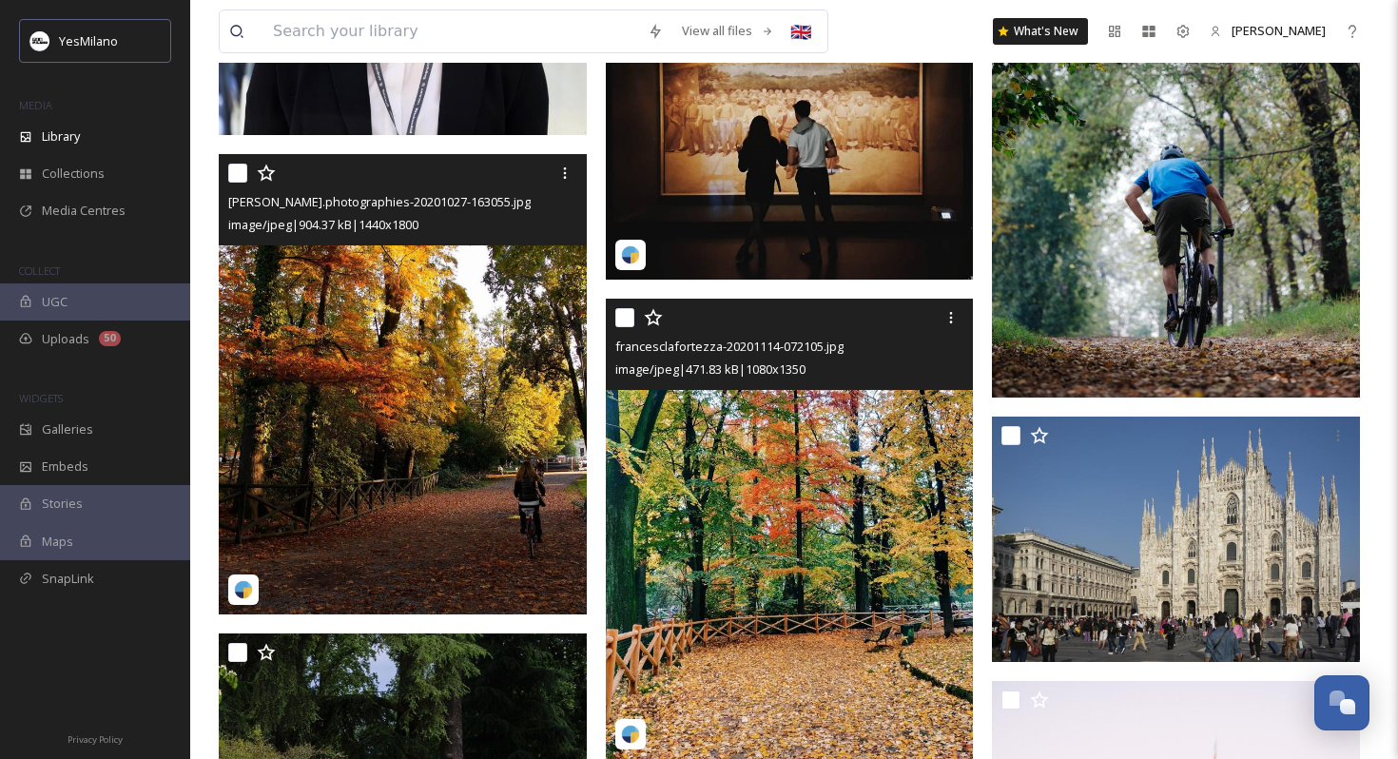
scroll to position [25296, 0]
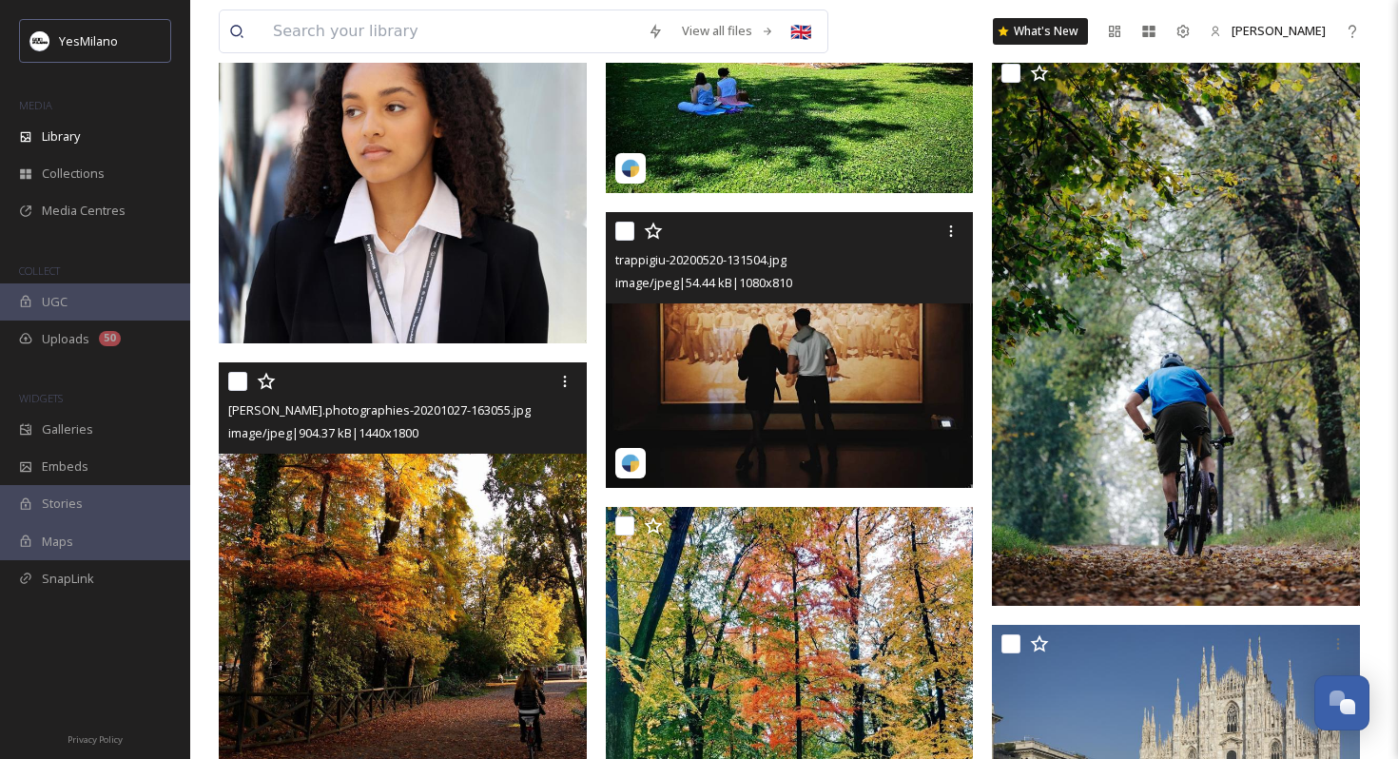
click at [811, 352] on img at bounding box center [790, 350] width 368 height 276
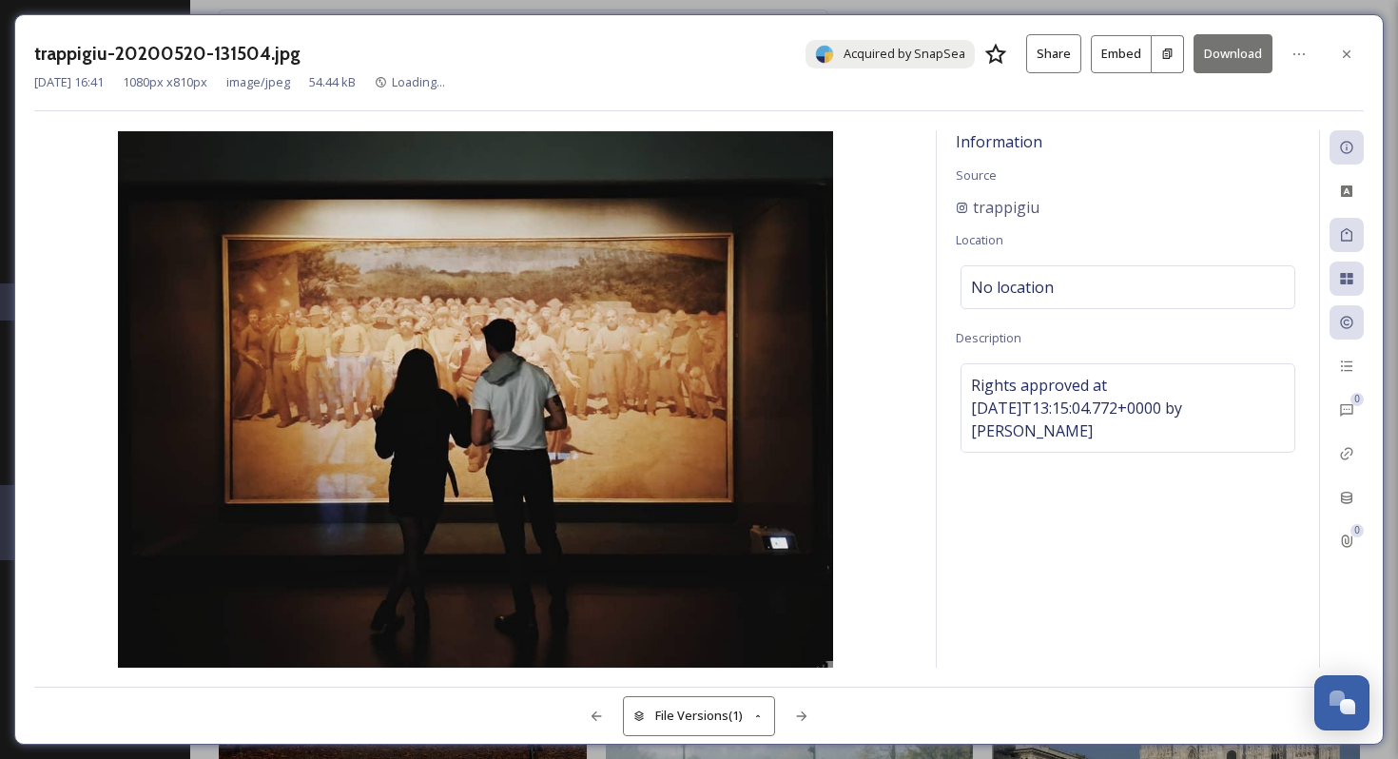
click at [1217, 50] on button "Download" at bounding box center [1232, 53] width 79 height 39
click at [1347, 50] on icon at bounding box center [1347, 53] width 8 height 8
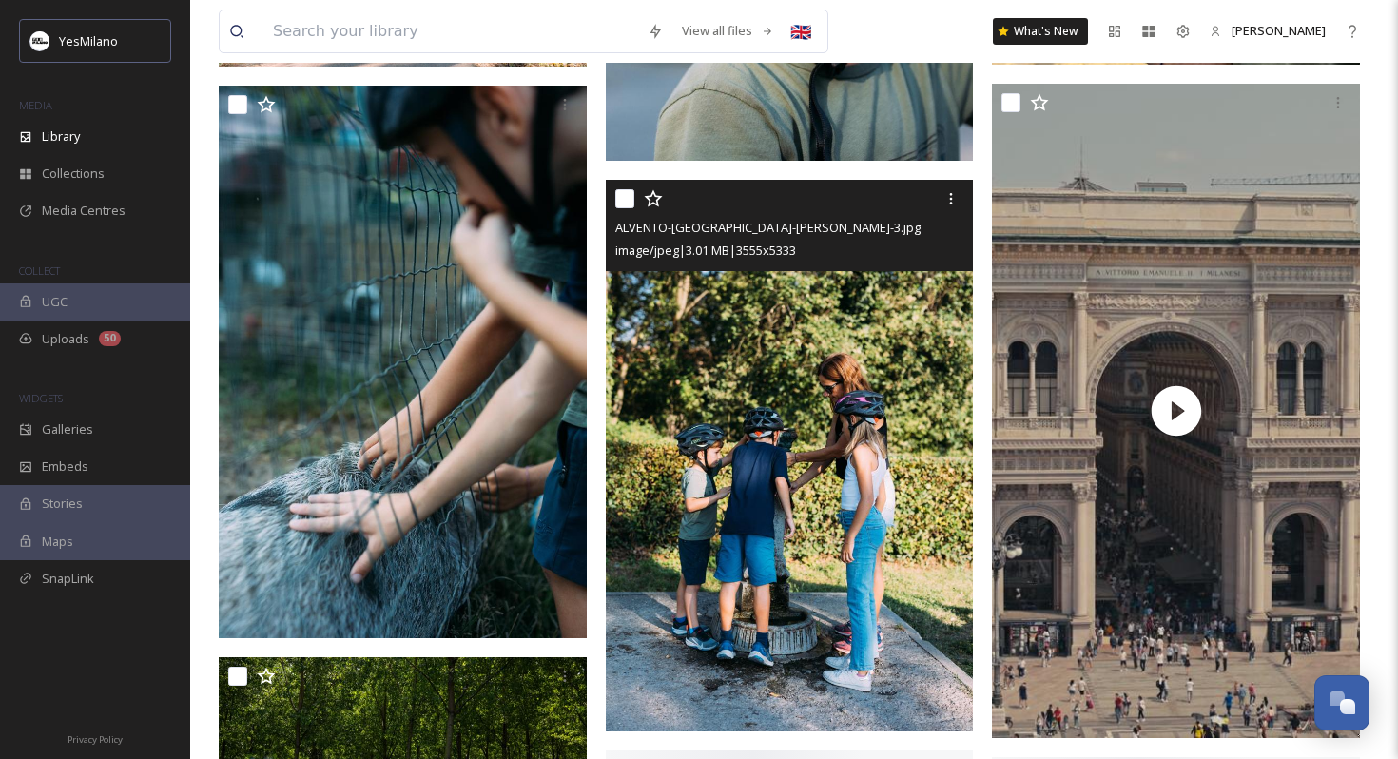
scroll to position [28440, 0]
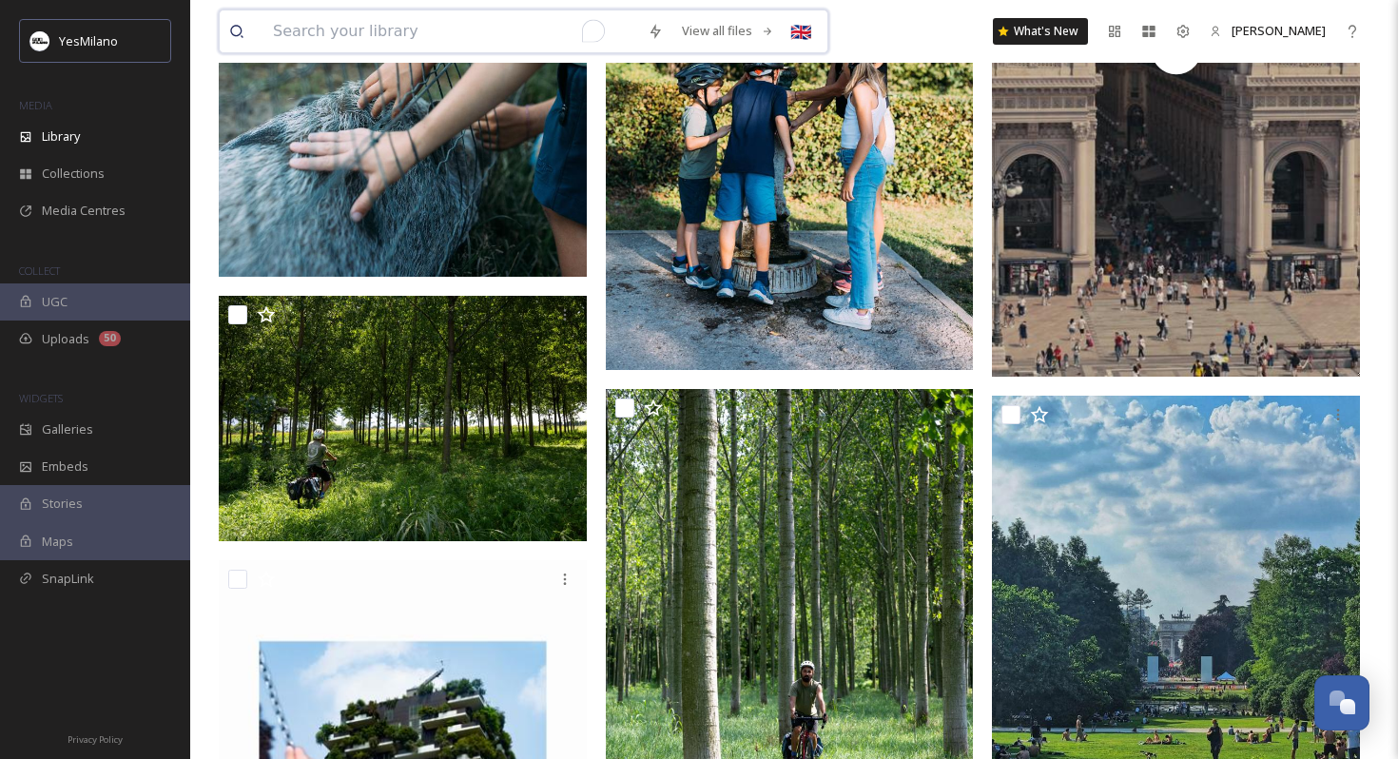
click at [474, 42] on input "To enrich screen reader interactions, please activate Accessibility in Grammarl…" at bounding box center [450, 31] width 375 height 42
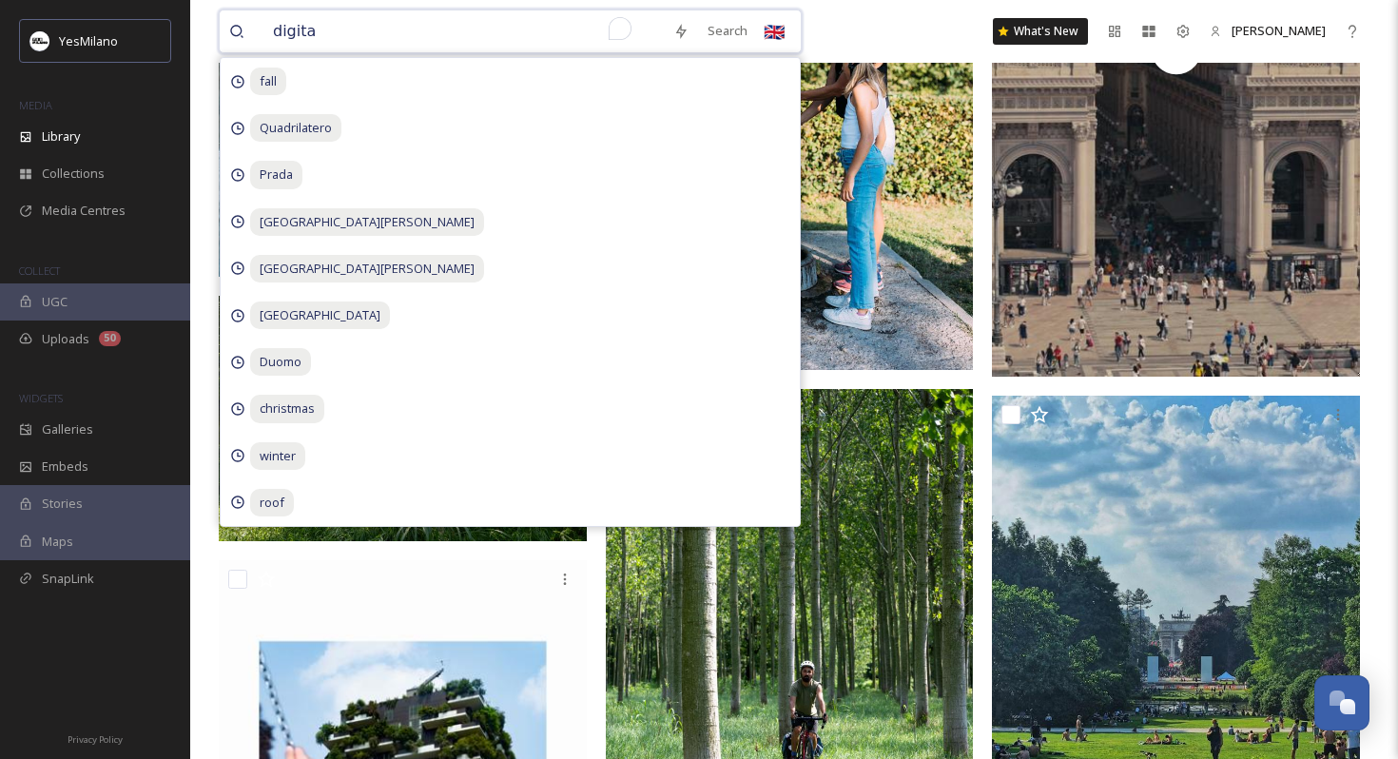
type input "digital"
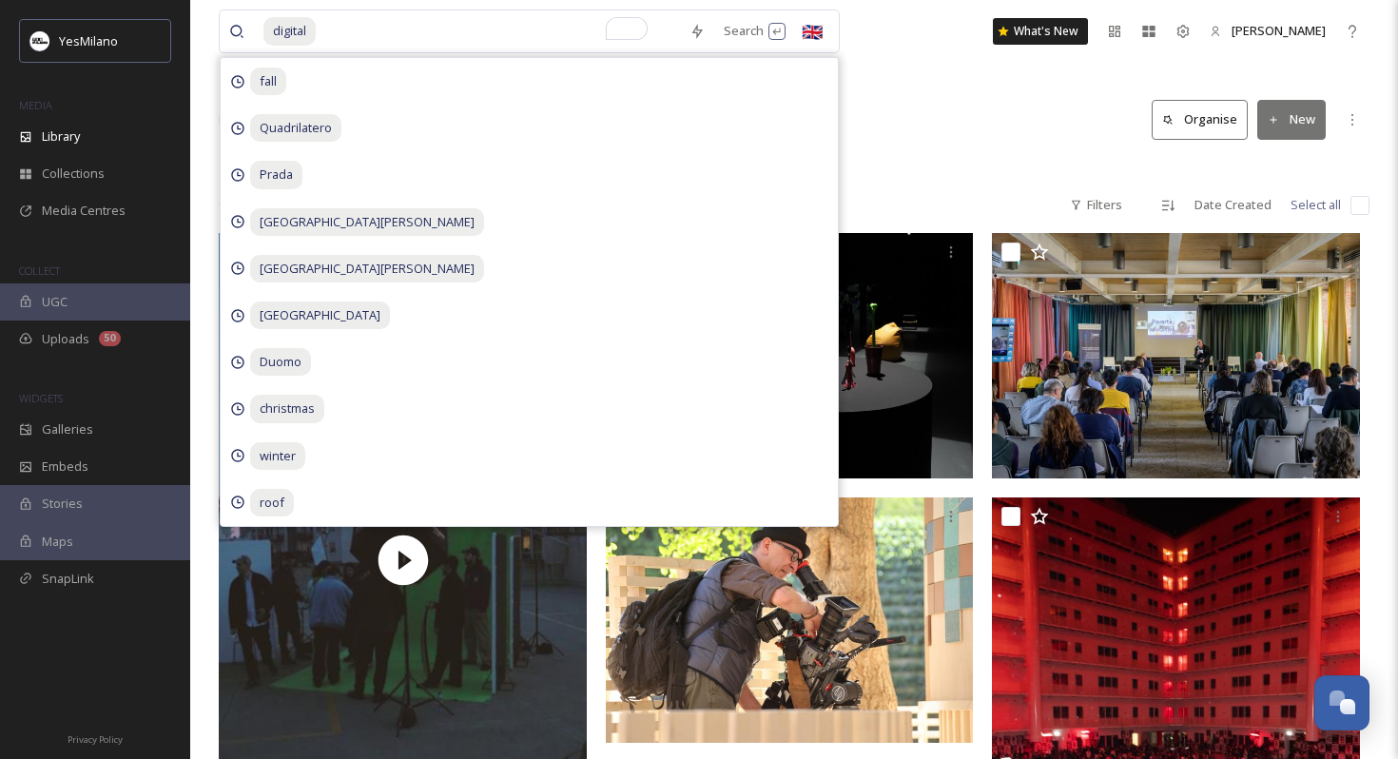
click at [888, 195] on div "9 file s Filters Date Created Select all" at bounding box center [794, 204] width 1151 height 37
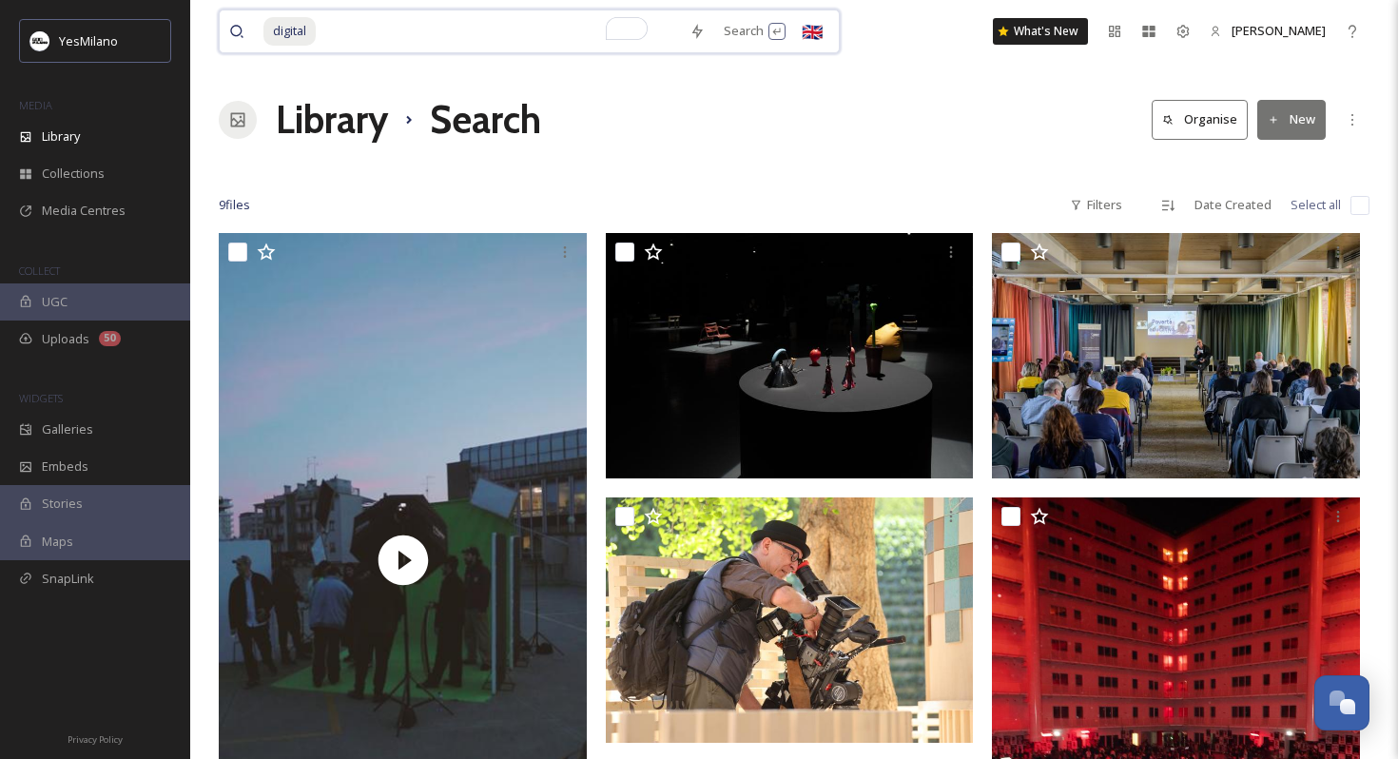
click at [556, 44] on input "To enrich screen reader interactions, please activate Accessibility in Grammarl…" at bounding box center [499, 31] width 362 height 42
type input "d"
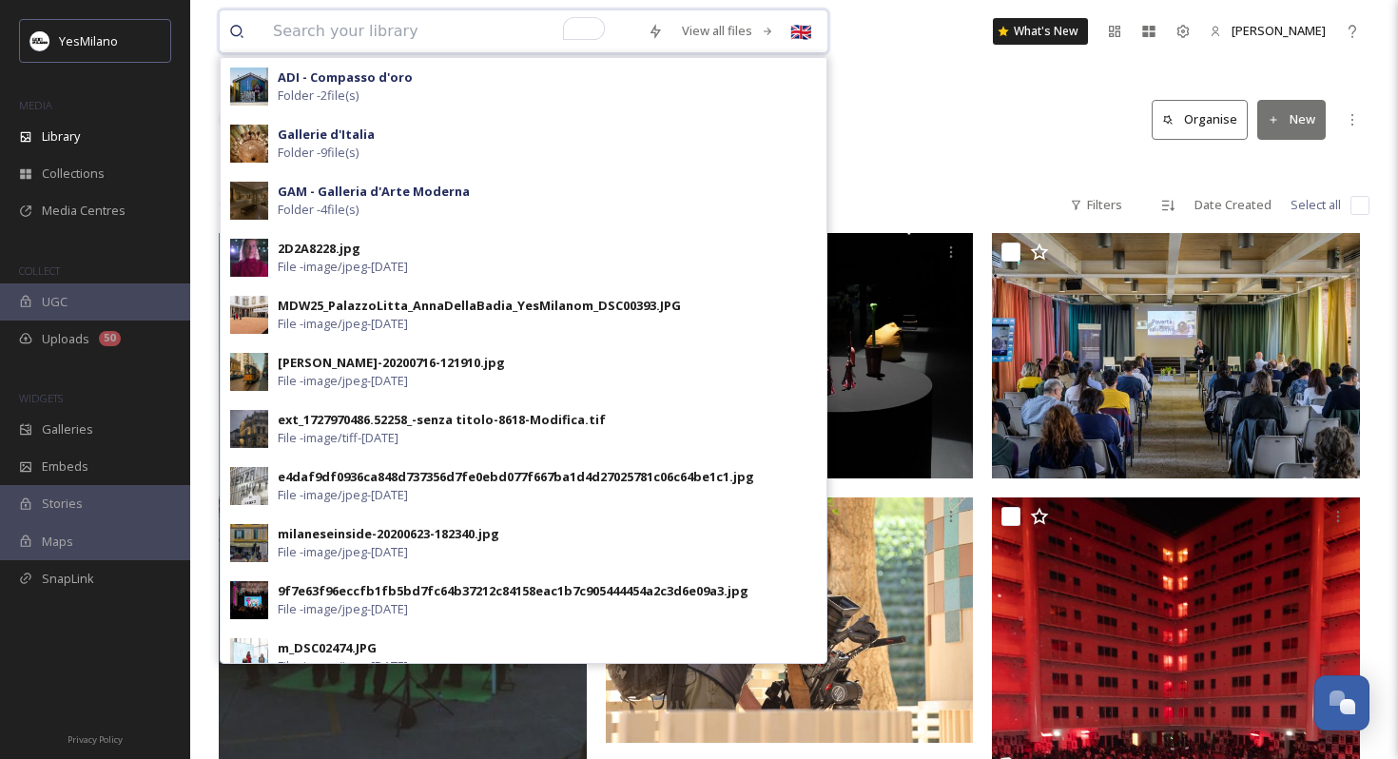
type input "d"
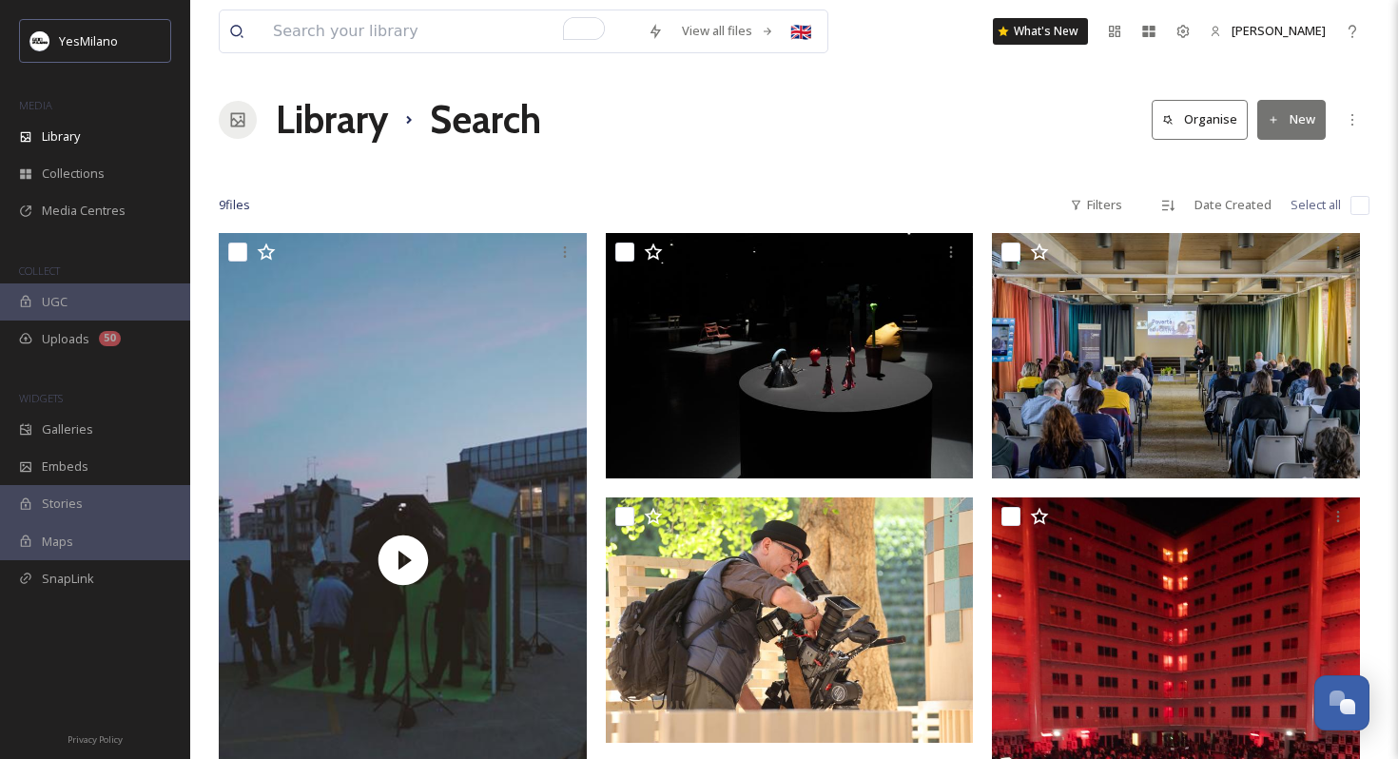
click at [722, 159] on div at bounding box center [794, 167] width 1151 height 19
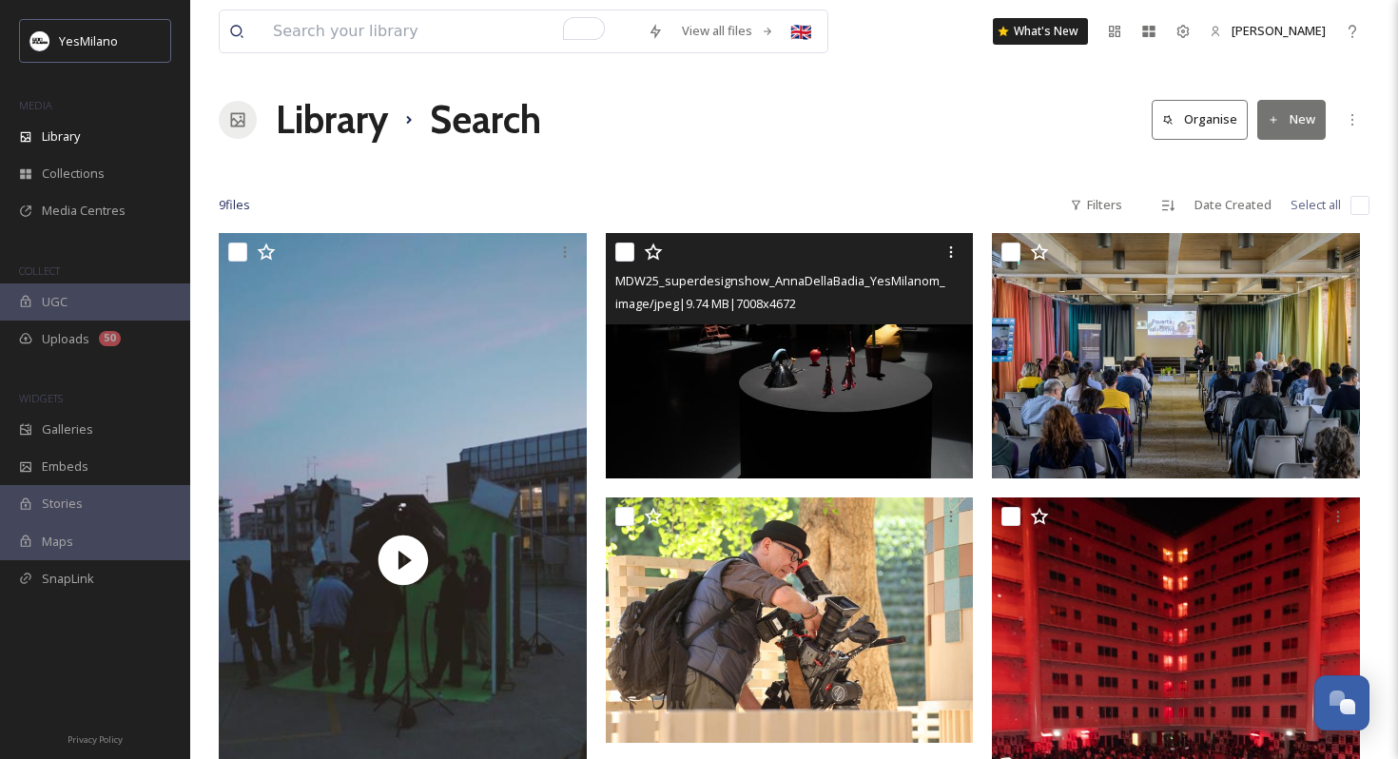
click at [729, 365] on img at bounding box center [790, 355] width 368 height 245
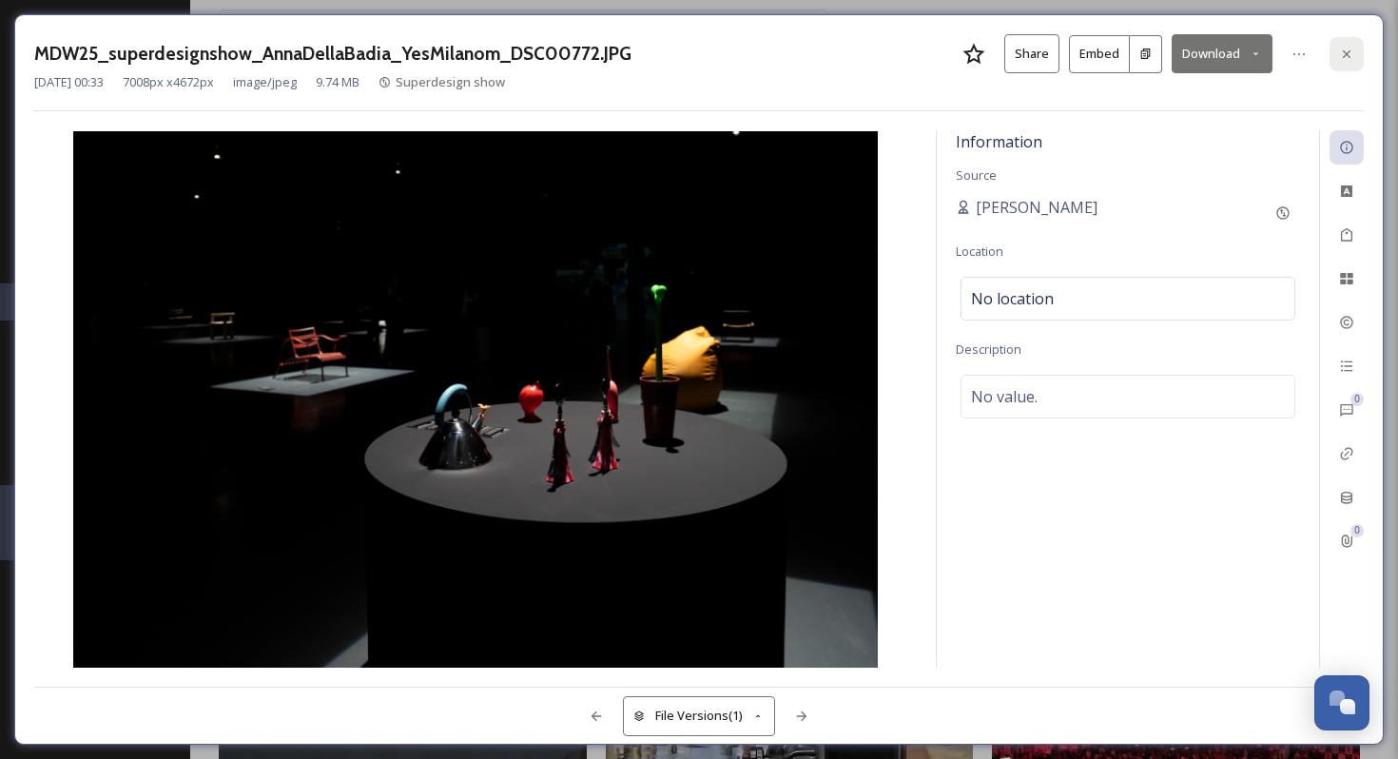
click at [1350, 49] on icon at bounding box center [1346, 54] width 15 height 15
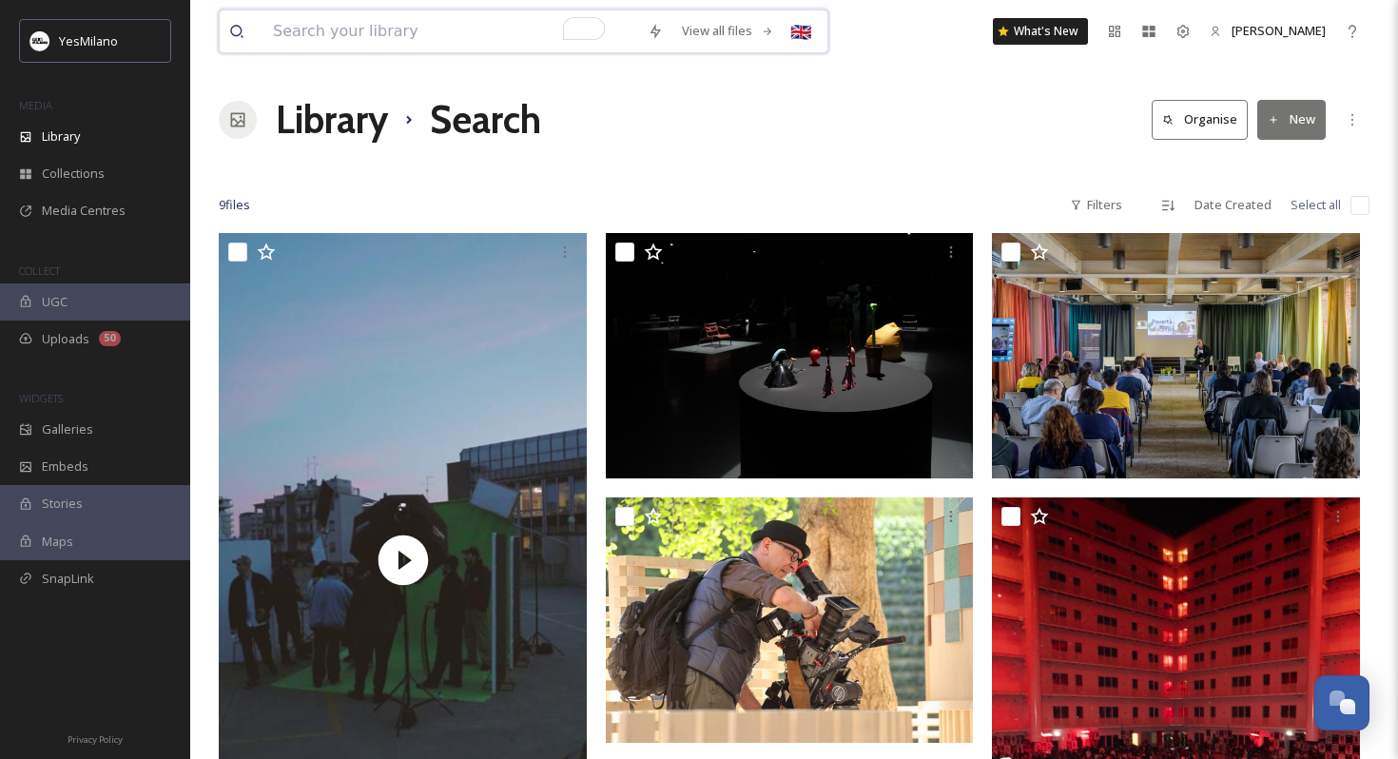
click at [477, 35] on input "To enrich screen reader interactions, please activate Accessibility in Grammarl…" at bounding box center [450, 31] width 375 height 42
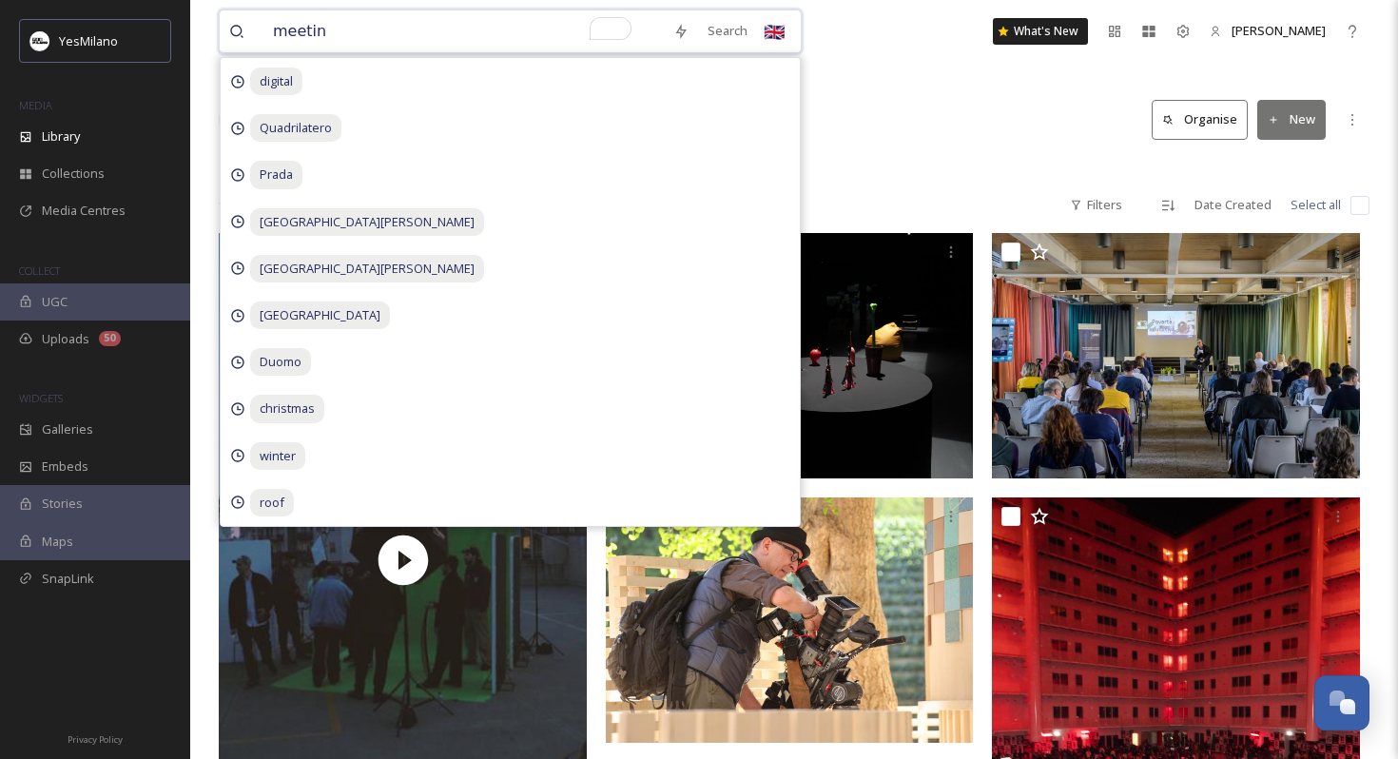
type input "meeting"
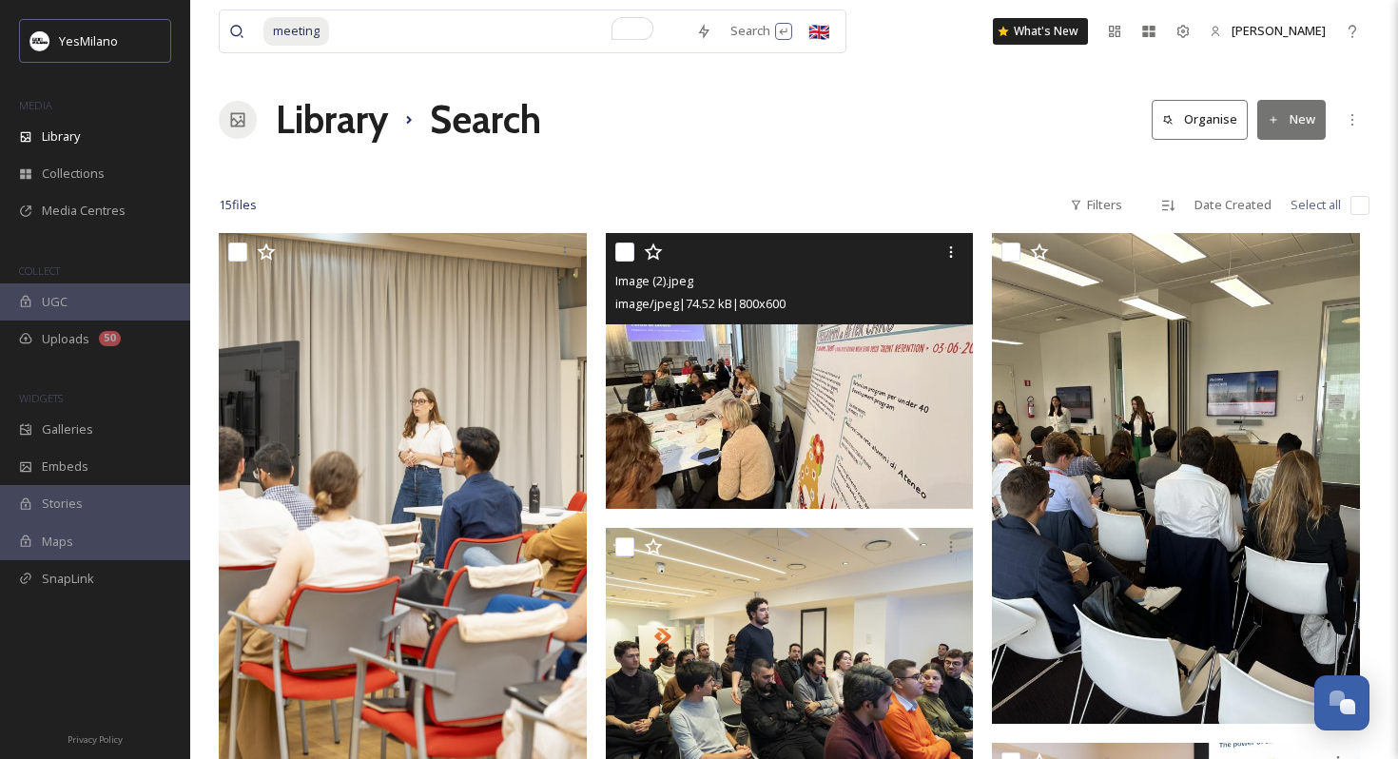
click at [842, 236] on div at bounding box center [792, 252] width 354 height 34
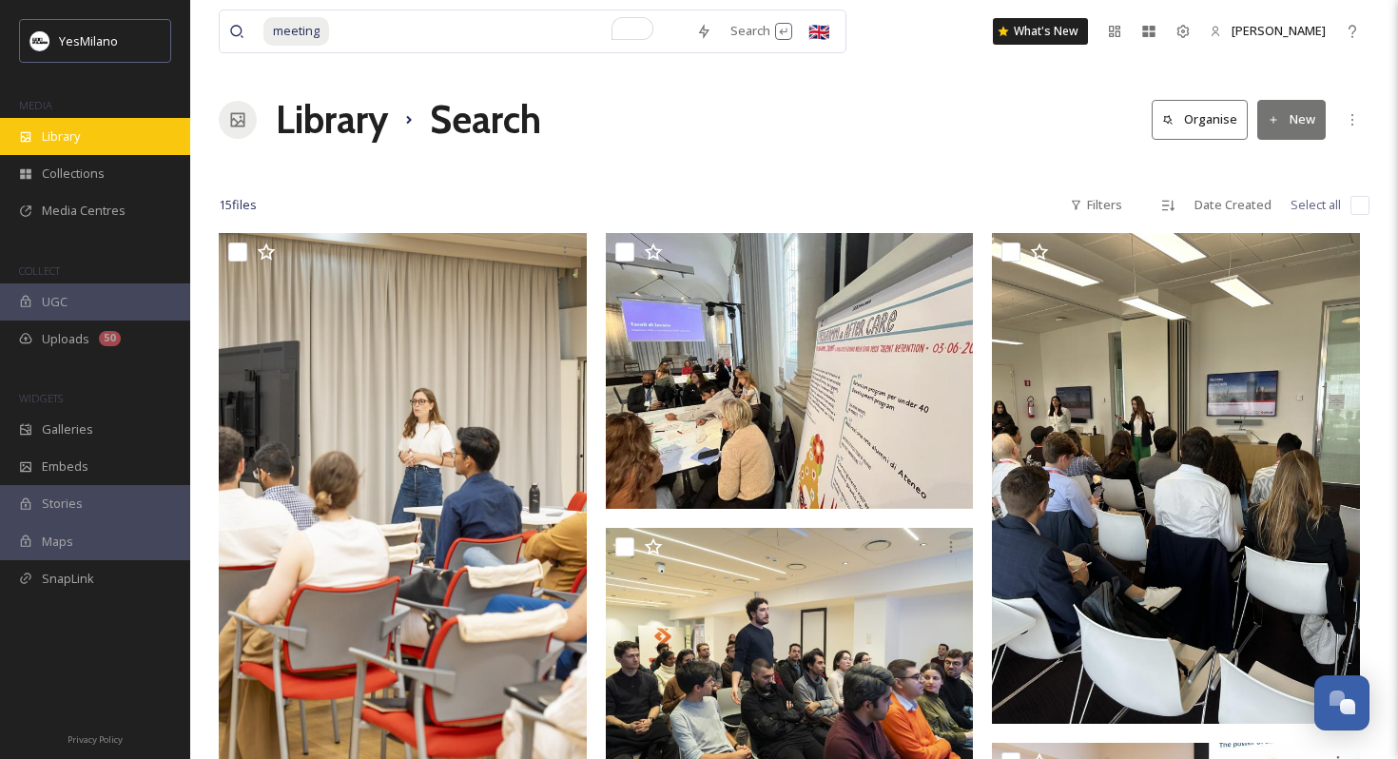
click at [121, 141] on div "Library" at bounding box center [95, 136] width 190 height 37
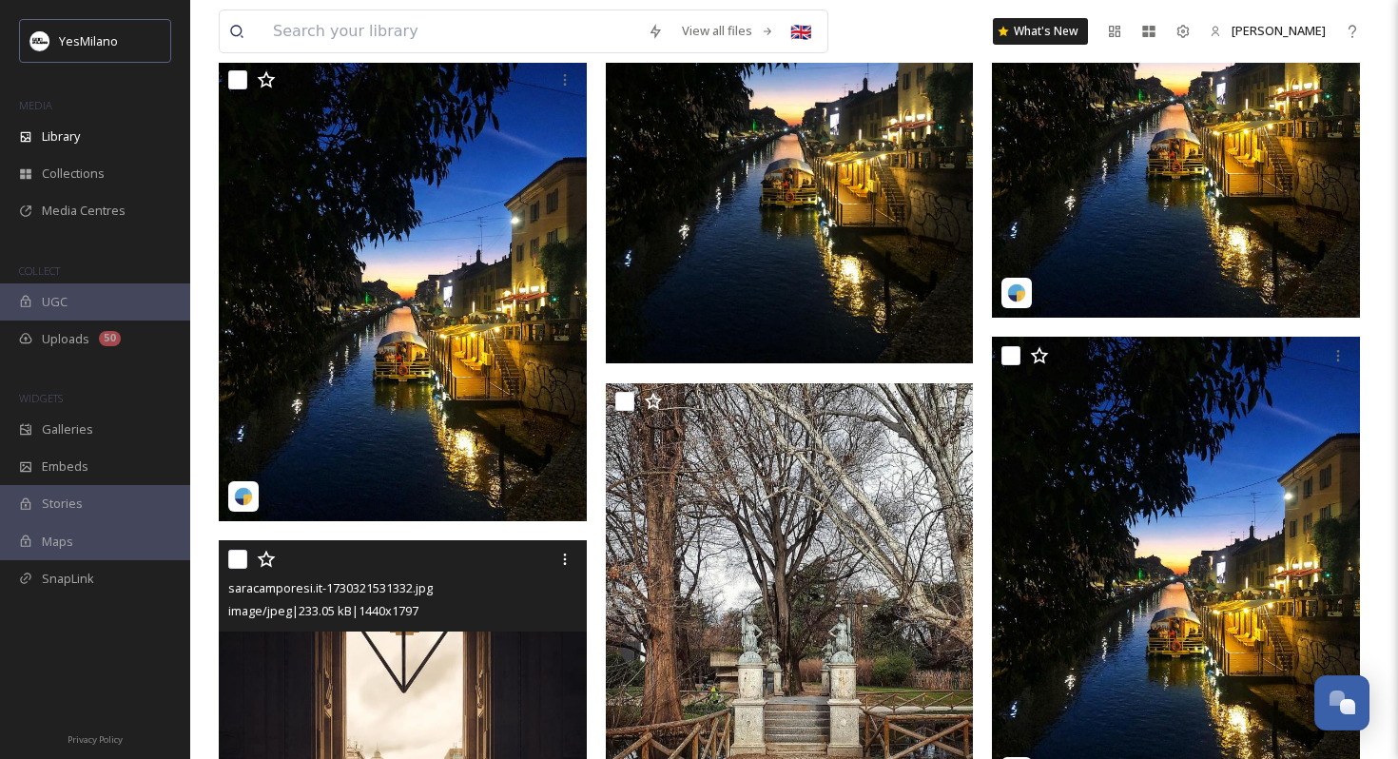
scroll to position [10498, 0]
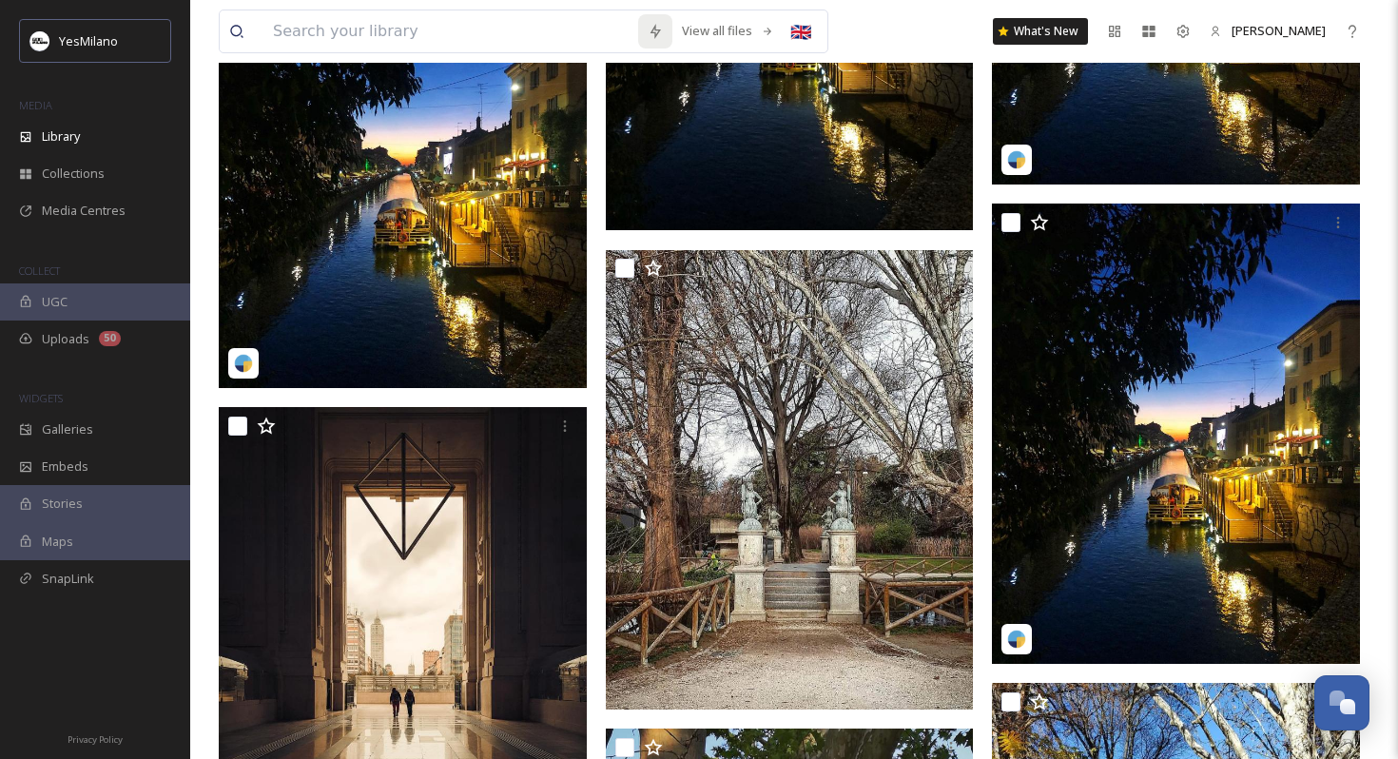
click at [644, 37] on div at bounding box center [655, 31] width 34 height 34
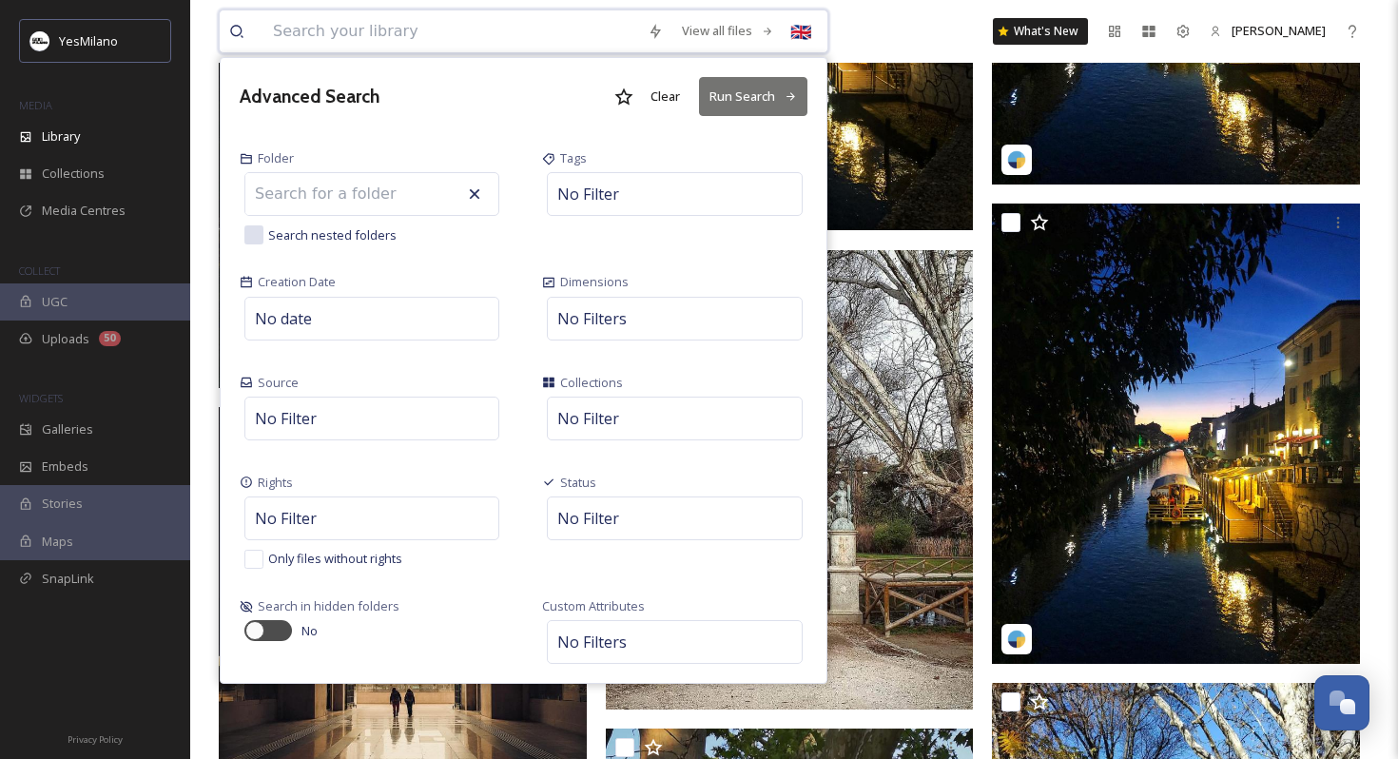
click at [479, 42] on input at bounding box center [450, 31] width 375 height 42
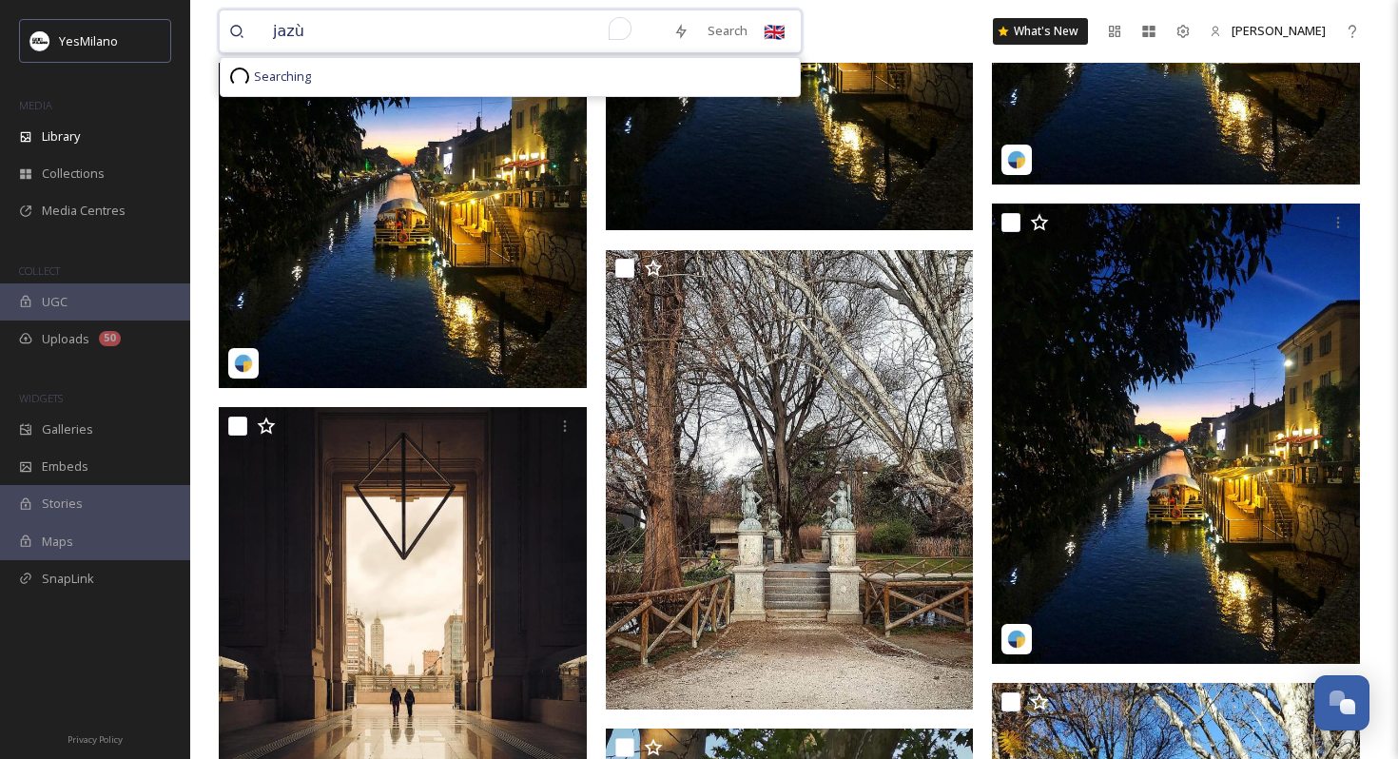
type input "jaz"
type input "jazz"
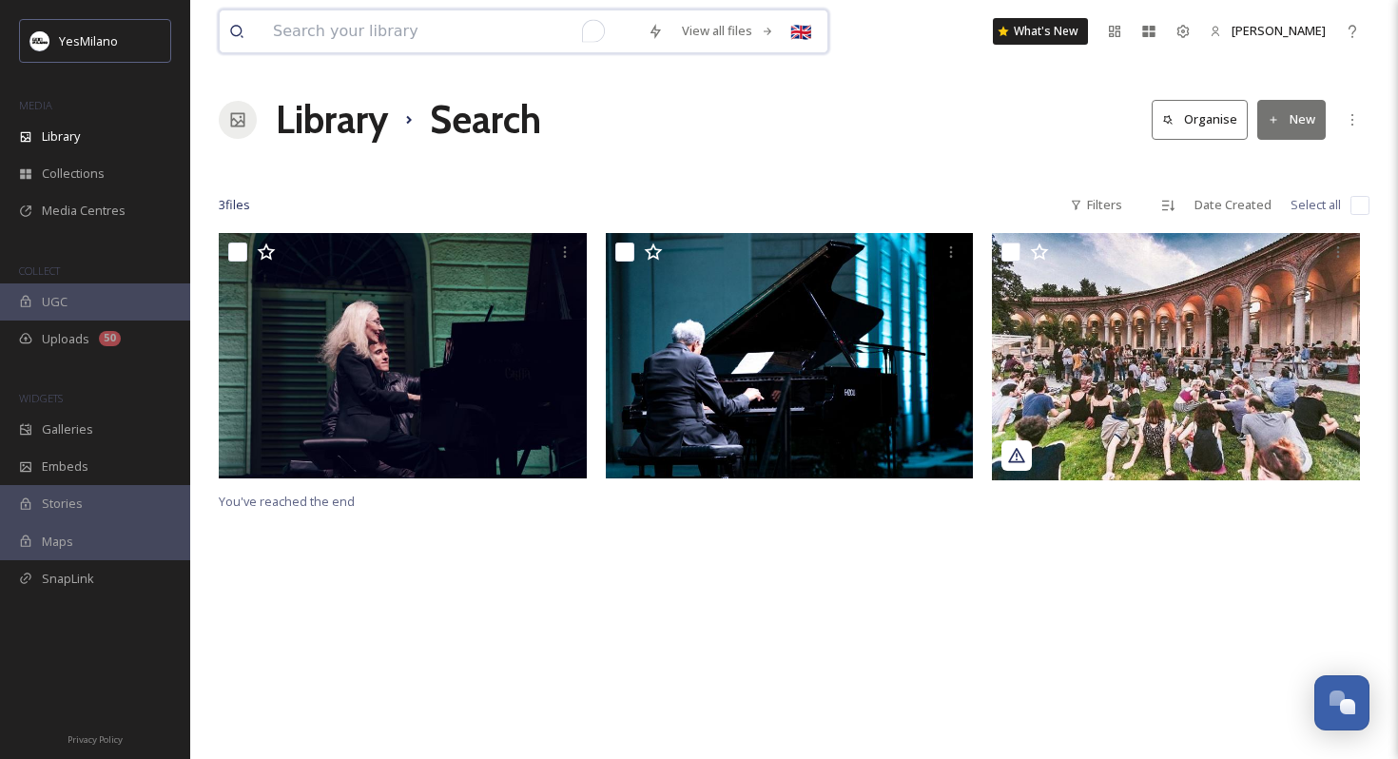
click at [534, 42] on input "To enrich screen reader interactions, please activate Accessibility in Grammarl…" at bounding box center [450, 31] width 375 height 42
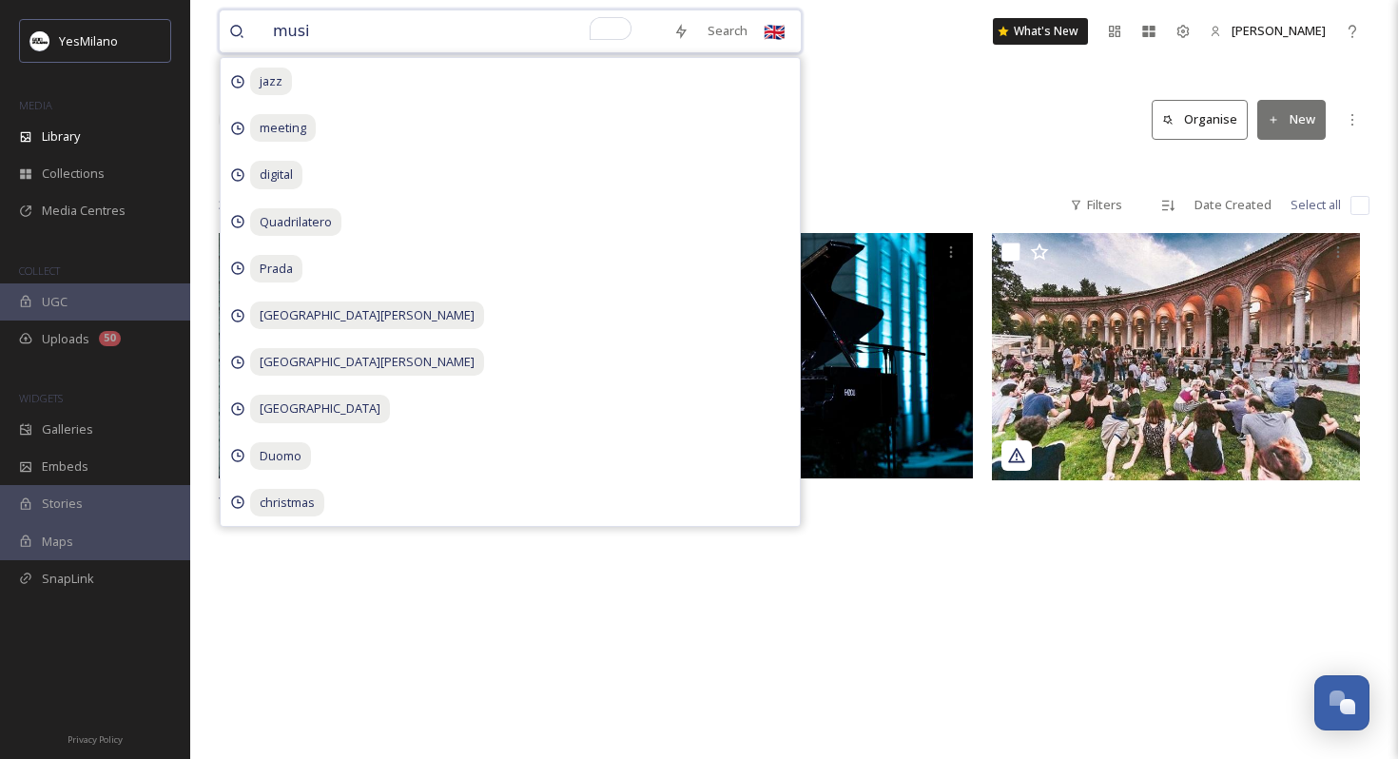
type input "music"
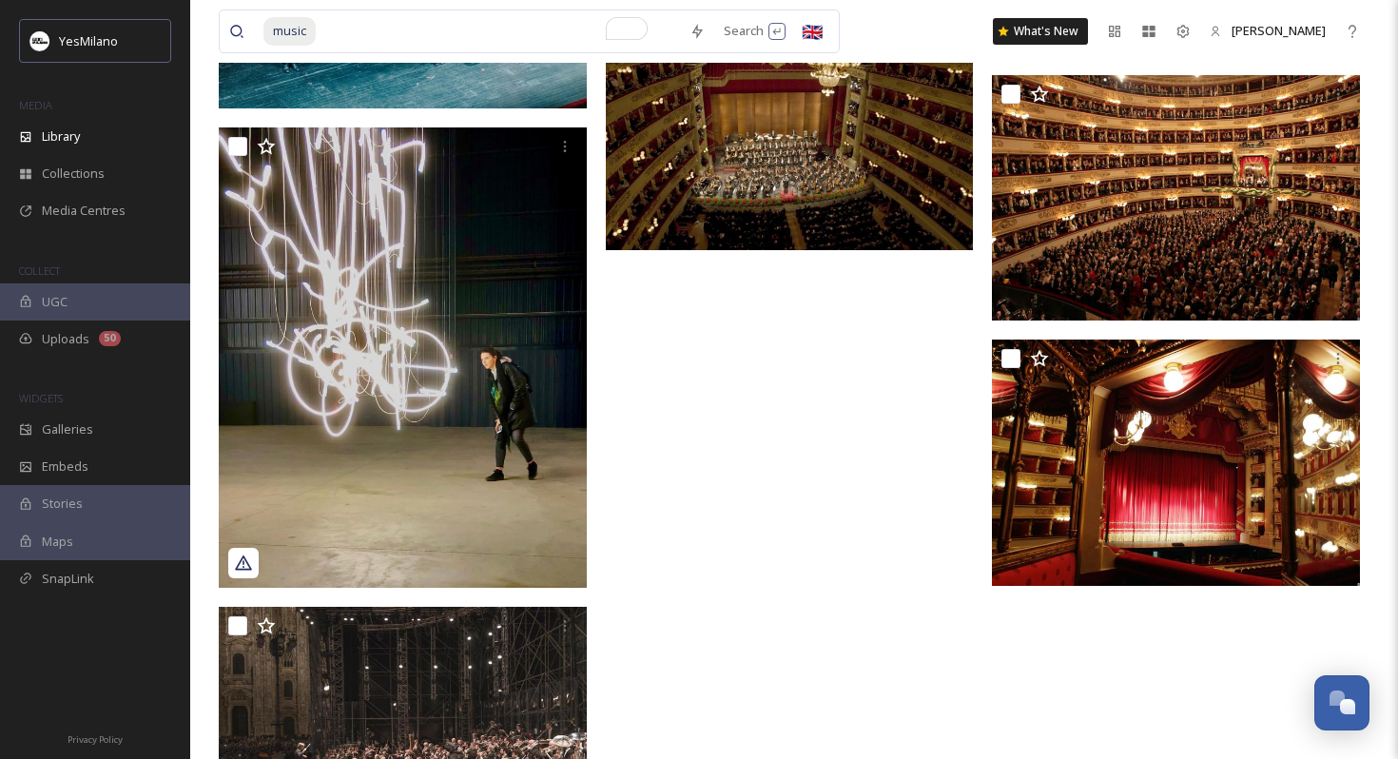
scroll to position [13679, 0]
